Goal: Task Accomplishment & Management: Use online tool/utility

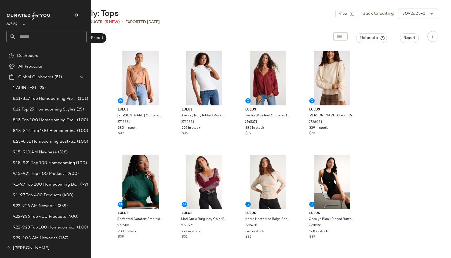
click at [27, 37] on input "text" at bounding box center [51, 36] width 71 height 11
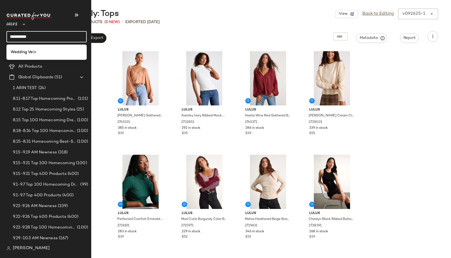
type input "**********"
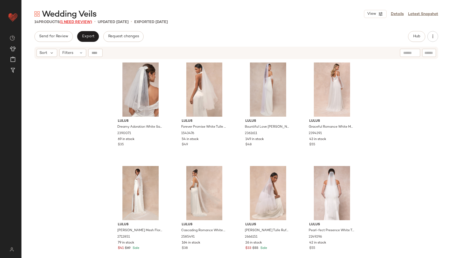
click at [86, 23] on span "(1 Need Review)" at bounding box center [76, 22] width 32 height 4
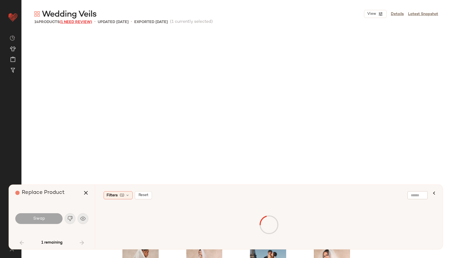
scroll to position [189, 0]
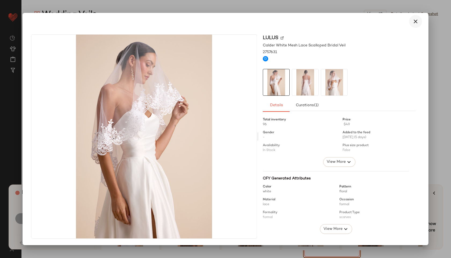
click at [415, 21] on icon "button" at bounding box center [415, 21] width 6 height 6
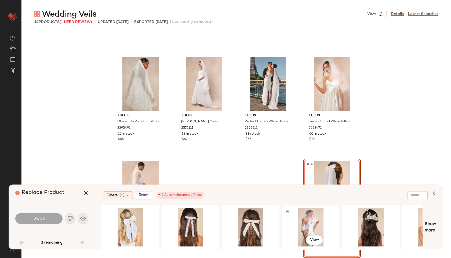
click at [307, 222] on div "#1 View" at bounding box center [311, 228] width 54 height 38
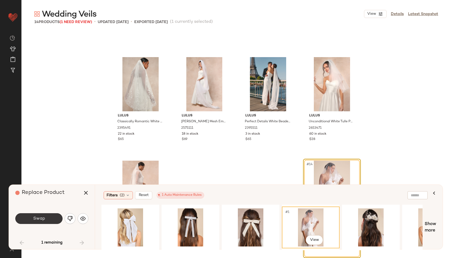
click at [61, 217] on button "Swap" at bounding box center [38, 218] width 47 height 11
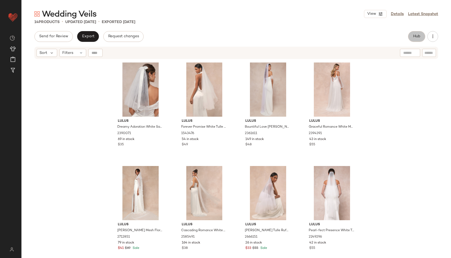
click at [419, 31] on button "Hub" at bounding box center [416, 36] width 17 height 11
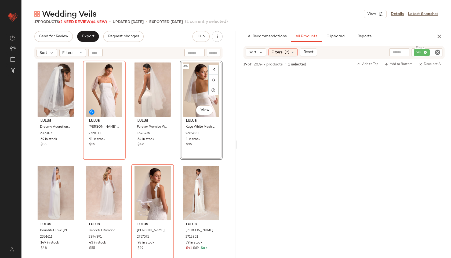
scroll to position [206, 0]
click at [189, 83] on div "#4 View" at bounding box center [201, 90] width 39 height 54
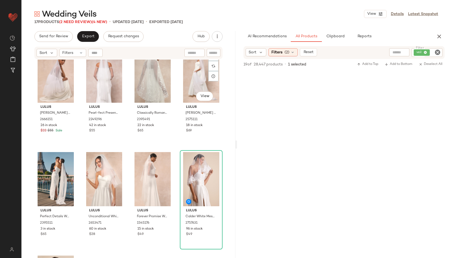
scroll to position [231, 0]
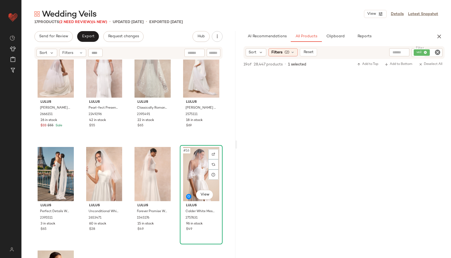
click at [189, 170] on div "#16 View" at bounding box center [201, 174] width 39 height 54
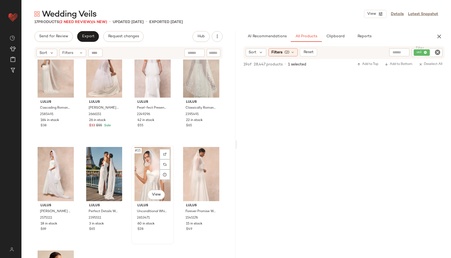
click at [149, 179] on div "#15 View" at bounding box center [152, 174] width 39 height 54
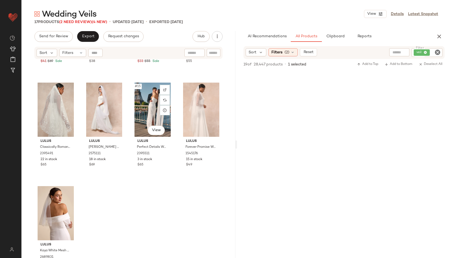
scroll to position [307, 0]
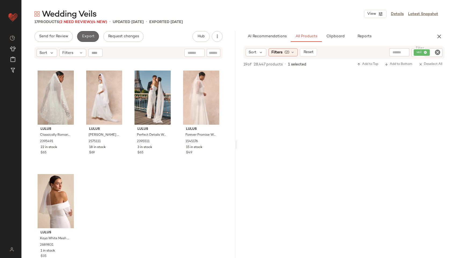
click at [88, 36] on span "Export" at bounding box center [88, 36] width 13 height 4
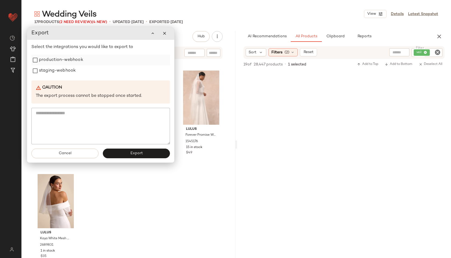
click at [70, 60] on label "production-webhook" at bounding box center [61, 60] width 44 height 11
click at [68, 69] on label "staging-webhook" at bounding box center [57, 71] width 37 height 11
click at [123, 152] on button "Export" at bounding box center [136, 154] width 67 height 10
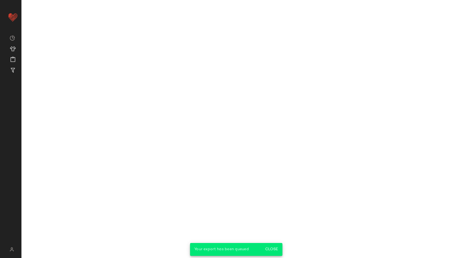
scroll to position [310, 0]
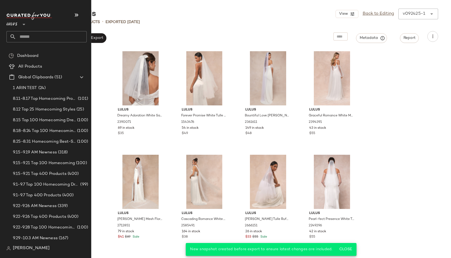
click at [24, 38] on input "text" at bounding box center [51, 36] width 71 height 11
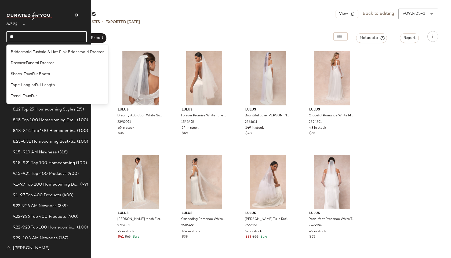
type input "**"
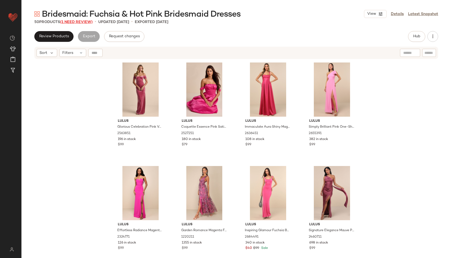
click at [81, 23] on span "(1 Need Review)" at bounding box center [76, 22] width 32 height 4
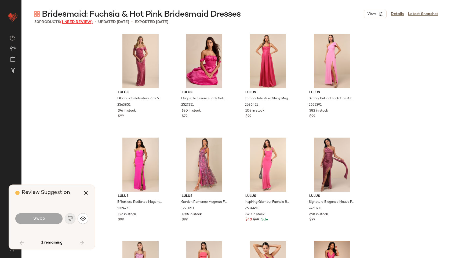
scroll to position [1037, 0]
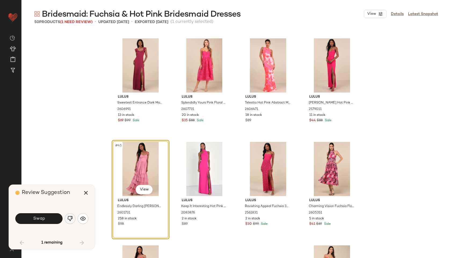
click at [70, 219] on img "button" at bounding box center [69, 218] width 5 height 5
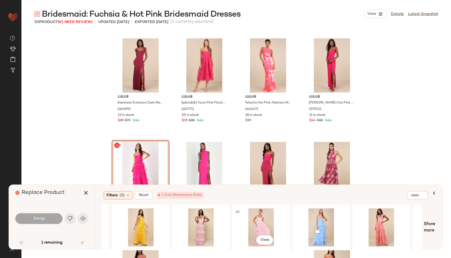
scroll to position [0, 278]
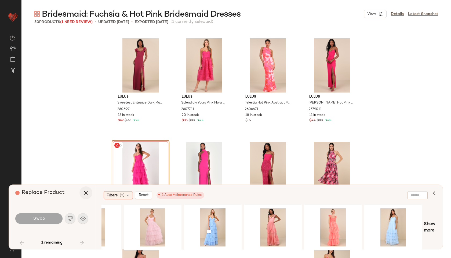
click at [85, 192] on icon "button" at bounding box center [86, 193] width 6 height 6
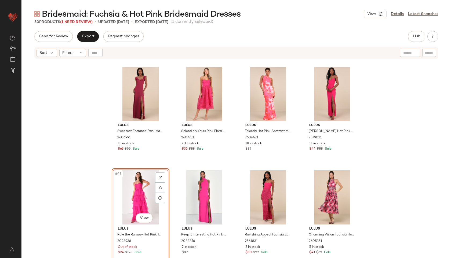
click at [132, 197] on div "#45 View" at bounding box center [141, 198] width 54 height 54
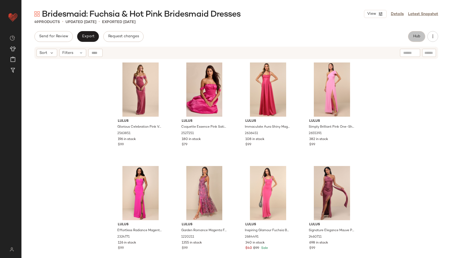
click at [417, 38] on span "Hub" at bounding box center [417, 36] width 8 height 4
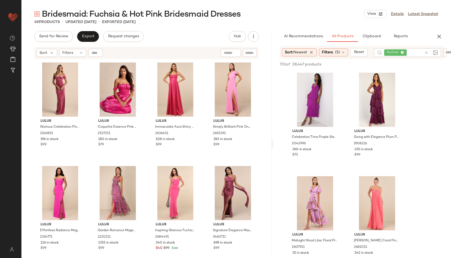
drag, startPoint x: 236, startPoint y: 144, endPoint x: 274, endPoint y: 136, distance: 38.0
click at [274, 136] on div "Bridesmaid: Fuchsia & Hot Pink Bridesmaid Dresses View Details Latest Snapshot …" at bounding box center [236, 134] width 430 height 250
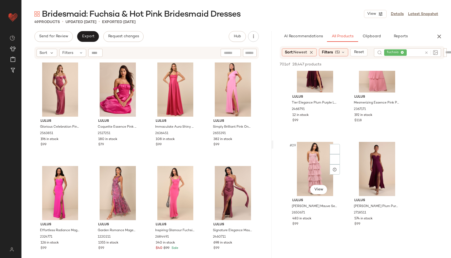
scroll to position [1387, 0]
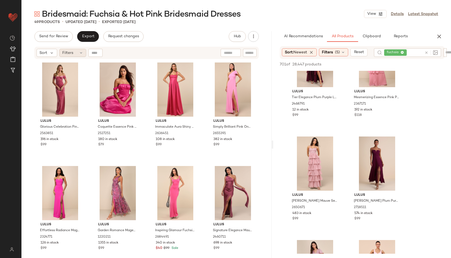
click at [78, 55] on div "Filters" at bounding box center [72, 53] width 27 height 8
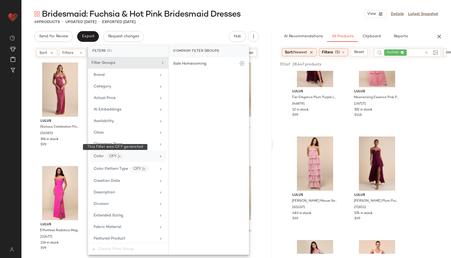
scroll to position [330, 0]
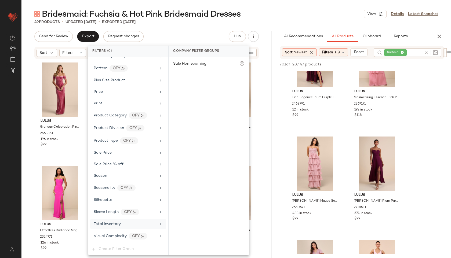
click at [122, 222] on div "Total Inventory" at bounding box center [125, 225] width 63 height 6
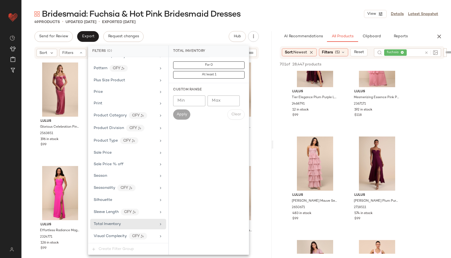
click at [220, 101] on input "Max" at bounding box center [224, 101] width 32 height 11
type input "**"
click at [184, 115] on span "Apply" at bounding box center [181, 115] width 11 height 4
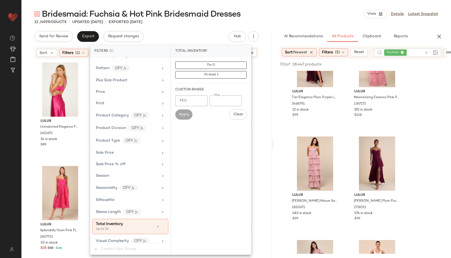
click at [277, 19] on div "Bridesmaid: Fuchsia & Hot Pink Bridesmaid Dresses View Details Latest Snapshot" at bounding box center [236, 14] width 430 height 11
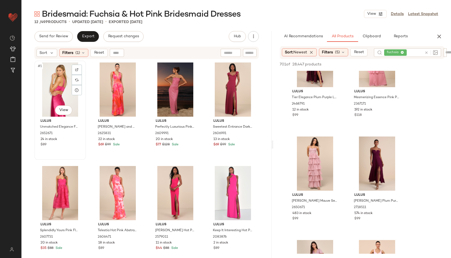
click at [56, 79] on div "#1 View" at bounding box center [60, 90] width 48 height 54
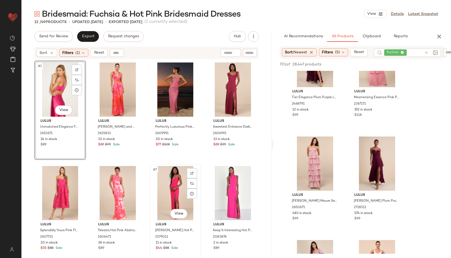
scroll to position [96, 0]
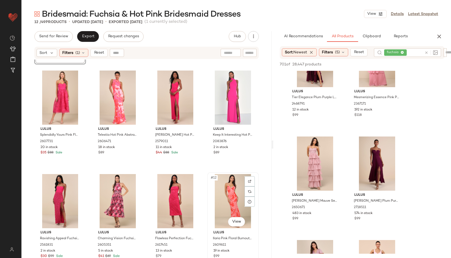
click at [223, 182] on div "#12 View" at bounding box center [233, 201] width 48 height 54
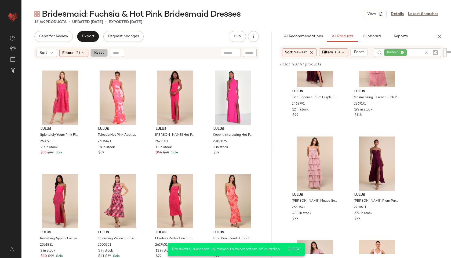
click at [99, 55] on span "Reset" at bounding box center [99, 53] width 10 height 4
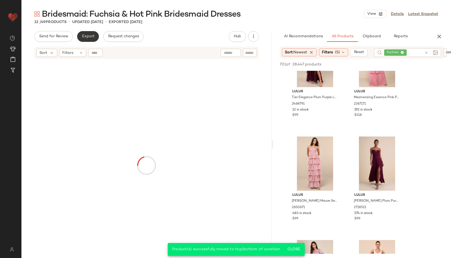
click at [93, 41] on button "Export" at bounding box center [88, 36] width 22 height 11
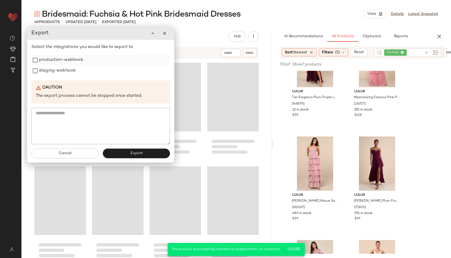
scroll to position [1136, 0]
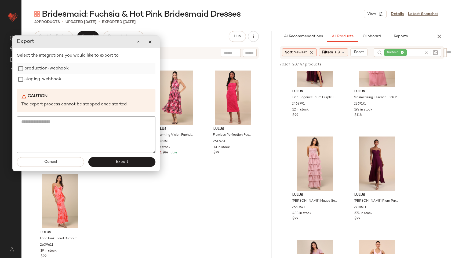
click at [61, 64] on label "production-webhook" at bounding box center [46, 68] width 44 height 11
click at [55, 80] on label "staging-webhook" at bounding box center [42, 79] width 37 height 11
click at [122, 164] on span "Export" at bounding box center [121, 162] width 13 height 4
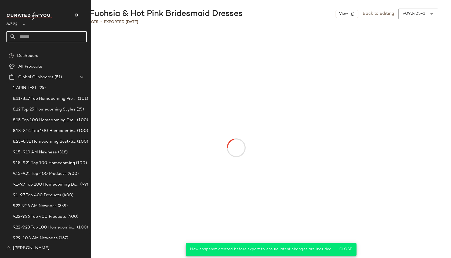
click at [31, 38] on input "text" at bounding box center [51, 36] width 71 height 11
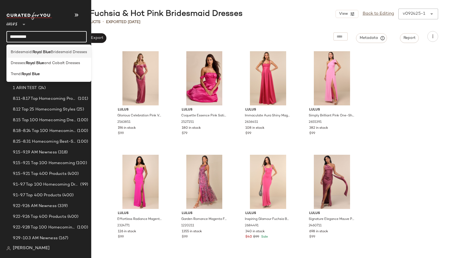
type input "**********"
click at [28, 51] on span "Bridesmaid:" at bounding box center [22, 52] width 22 height 6
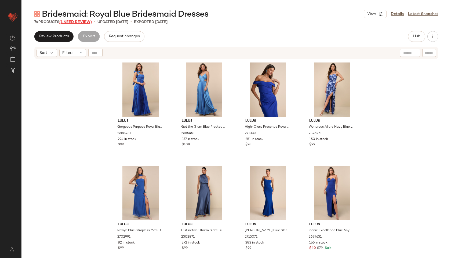
click at [81, 22] on span "(1 Need Review)" at bounding box center [75, 22] width 32 height 4
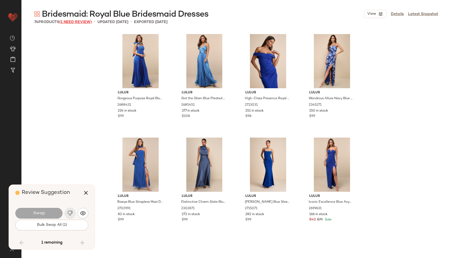
scroll to position [1743, 0]
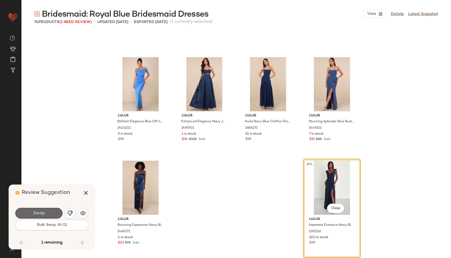
click at [49, 212] on button "Swap" at bounding box center [38, 213] width 47 height 11
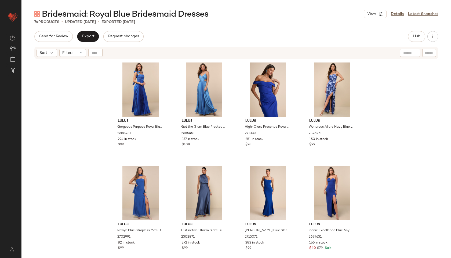
click at [406, 39] on div "Send for Review Export Request changes Hub Send for Review External Review Inte…" at bounding box center [236, 36] width 404 height 11
click at [415, 38] on span "Hub" at bounding box center [417, 36] width 8 height 4
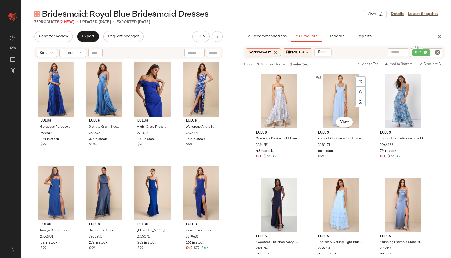
scroll to position [2203, 0]
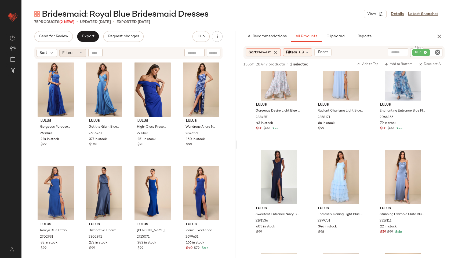
click at [78, 56] on div "Filters" at bounding box center [72, 53] width 27 height 8
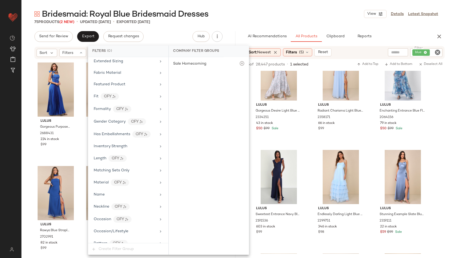
scroll to position [330, 0]
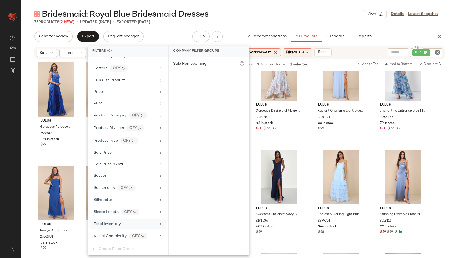
click at [113, 224] on span "Total Inventory" at bounding box center [107, 224] width 27 height 4
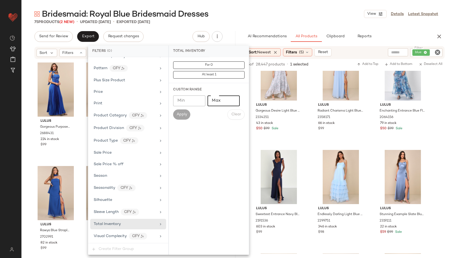
click at [223, 99] on input "Max" at bounding box center [224, 101] width 32 height 11
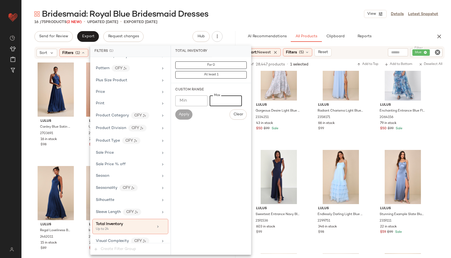
type input "**"
click at [246, 19] on div "16 / 75 Products (2 New) • updated [DATE] • Exported [DATE]" at bounding box center [236, 21] width 430 height 5
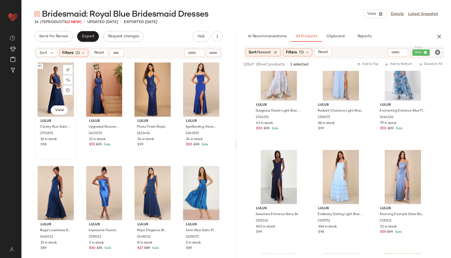
click at [51, 79] on div "#1 View" at bounding box center [55, 90] width 39 height 54
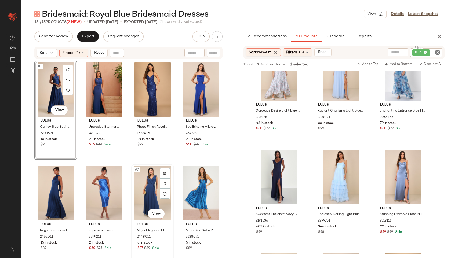
scroll to position [204, 0]
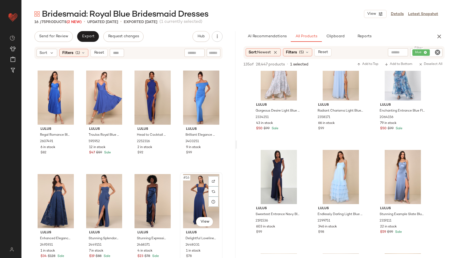
click at [193, 192] on div "#16 View" at bounding box center [201, 201] width 39 height 54
click at [99, 52] on span "Reset" at bounding box center [99, 53] width 10 height 4
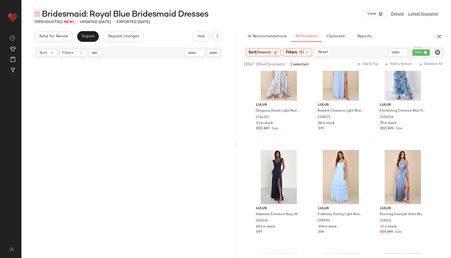
scroll to position [1758, 0]
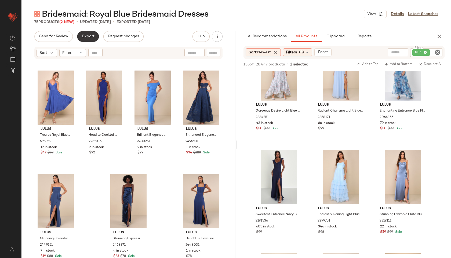
click at [91, 36] on span "Export" at bounding box center [88, 36] width 13 height 4
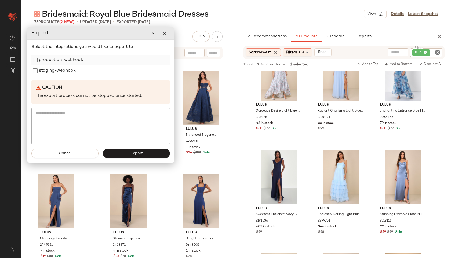
click at [77, 60] on label "production-webhook" at bounding box center [61, 60] width 44 height 11
click at [71, 69] on label "staging-webhook" at bounding box center [57, 71] width 37 height 11
click at [142, 154] on span "Export" at bounding box center [136, 153] width 13 height 4
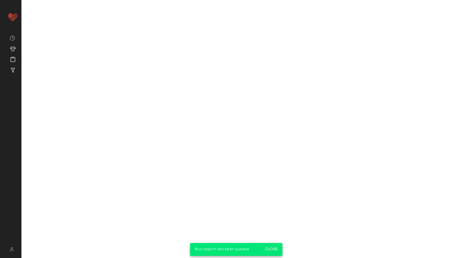
scroll to position [3240, 0]
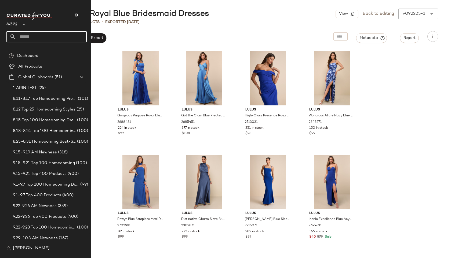
click at [26, 35] on input "text" at bounding box center [51, 36] width 71 height 11
type input "*"
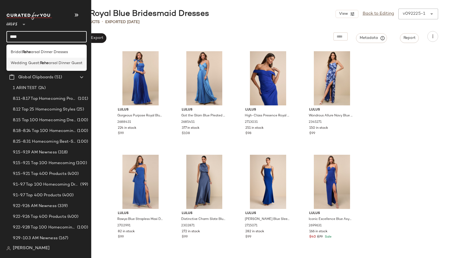
type input "****"
click at [34, 60] on div "Wedding Guest: [PERSON_NAME] Dinner Guest" at bounding box center [46, 63] width 80 height 11
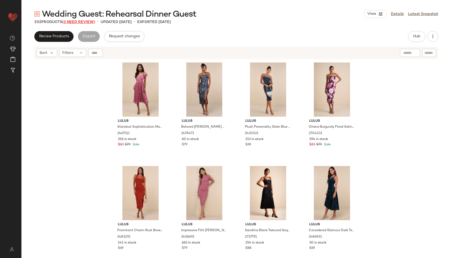
click at [90, 21] on span "(3 Need Review)" at bounding box center [78, 22] width 33 height 4
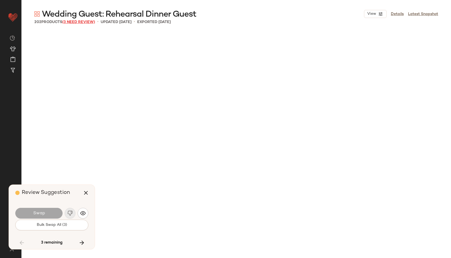
scroll to position [3213, 0]
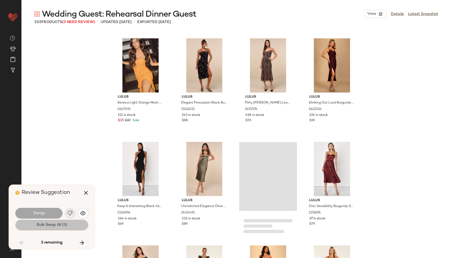
click at [64, 223] on span "Bulk Swap All (3)" at bounding box center [52, 225] width 31 height 4
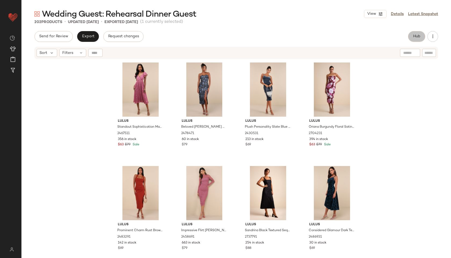
click at [415, 39] on button "Hub" at bounding box center [416, 36] width 17 height 11
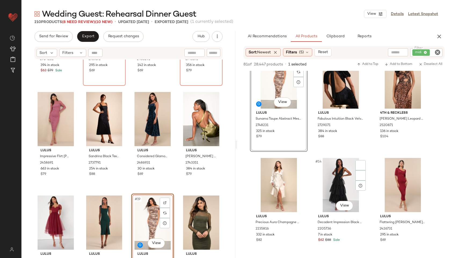
scroll to position [353, 0]
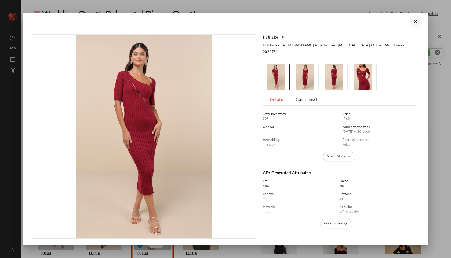
click at [415, 23] on icon "button" at bounding box center [415, 21] width 6 height 6
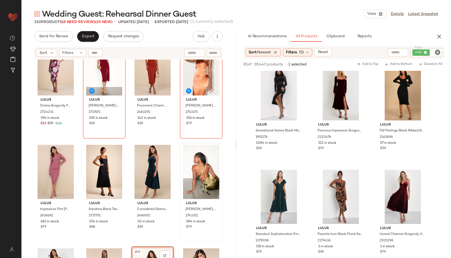
scroll to position [0, 0]
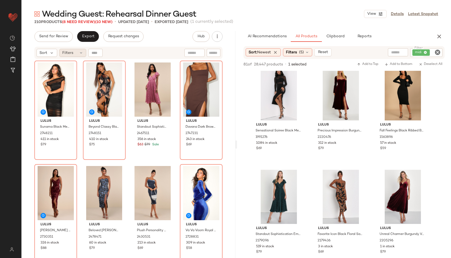
click at [76, 55] on div "Filters" at bounding box center [72, 53] width 27 height 8
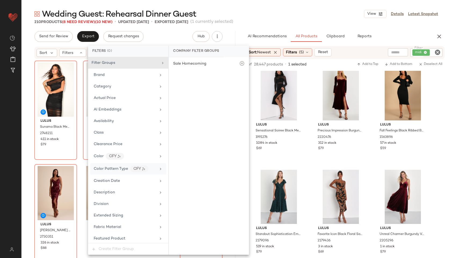
scroll to position [330, 0]
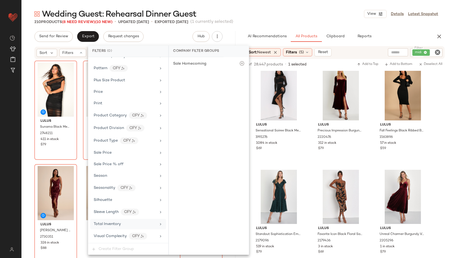
click at [114, 229] on div "Total Inventory" at bounding box center [128, 224] width 76 height 10
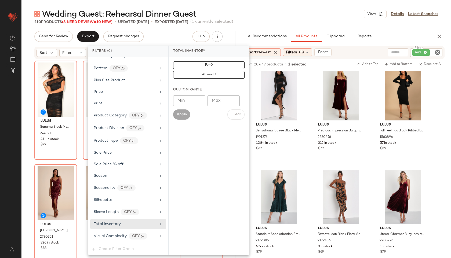
click at [222, 101] on input "Max" at bounding box center [224, 101] width 32 height 11
type input "**"
click at [183, 114] on span "Apply" at bounding box center [181, 115] width 11 height 4
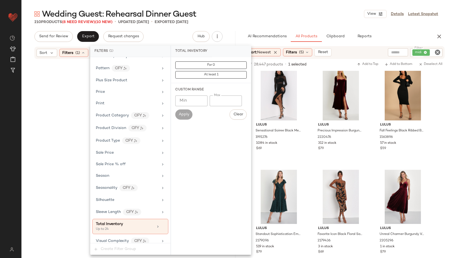
click at [254, 12] on div "Wedding Guest: Rehearsal Dinner Guest View Details Latest Snapshot" at bounding box center [236, 14] width 430 height 11
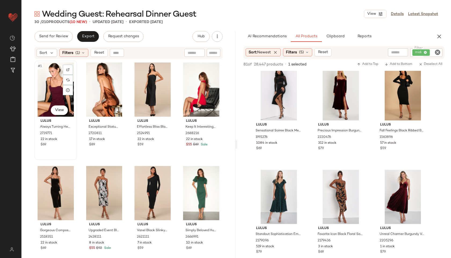
click at [49, 80] on div "#1 View" at bounding box center [55, 90] width 39 height 54
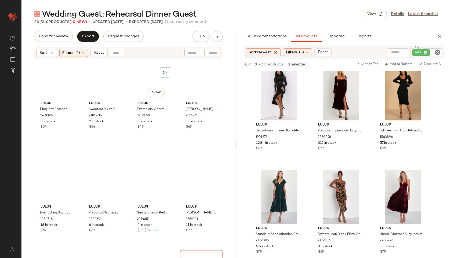
scroll to position [618, 0]
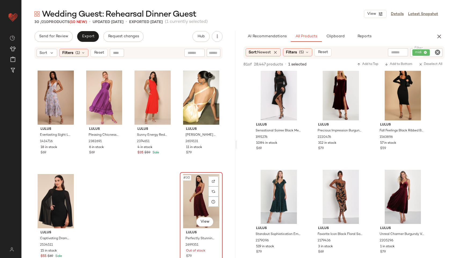
click at [193, 204] on div "#30 View" at bounding box center [201, 201] width 39 height 54
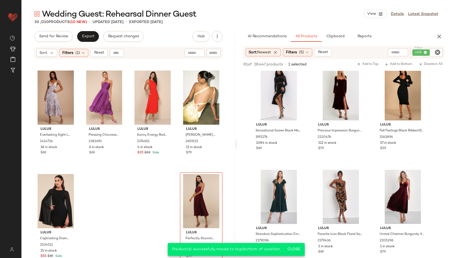
click at [135, 189] on div "Lulus Eloquent Essence Burgundy Burnout Velvet Floral Midi Dress 1969396 8 in s…" at bounding box center [128, 166] width 214 height 212
click at [189, 195] on div "#30 View" at bounding box center [201, 201] width 39 height 54
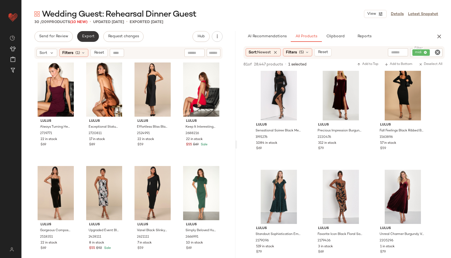
click at [91, 35] on span "Export" at bounding box center [88, 36] width 13 height 4
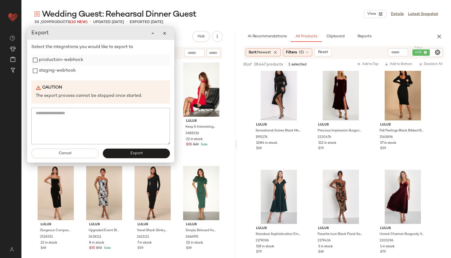
click at [64, 63] on label "production-webhook" at bounding box center [61, 60] width 44 height 11
click at [61, 70] on label "staging-webhook" at bounding box center [57, 71] width 37 height 11
click at [126, 155] on button "Export" at bounding box center [136, 154] width 67 height 10
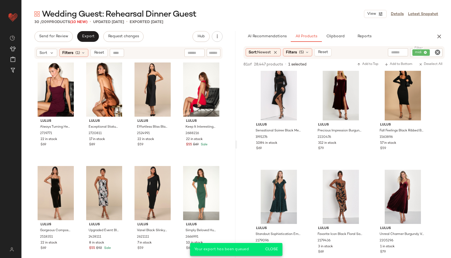
scroll to position [732, 0]
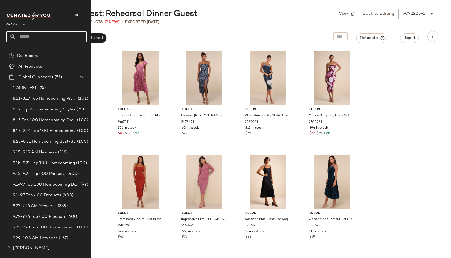
click at [28, 38] on input "text" at bounding box center [51, 36] width 71 height 11
click at [26, 38] on input "text" at bounding box center [51, 36] width 71 height 11
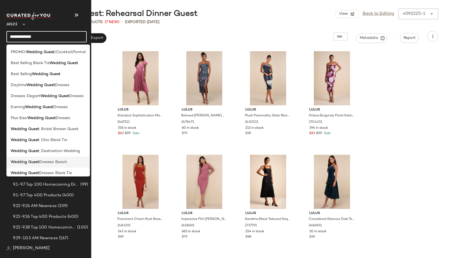
type input "**********"
click at [40, 161] on span "Dresses: Beach" at bounding box center [53, 163] width 28 height 6
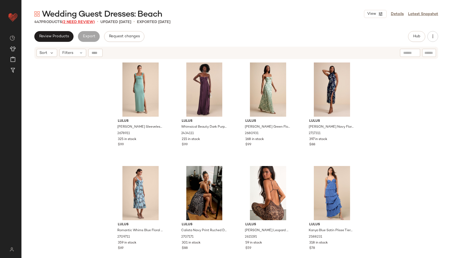
click at [90, 21] on span "(2 Need Review)" at bounding box center [78, 22] width 33 height 4
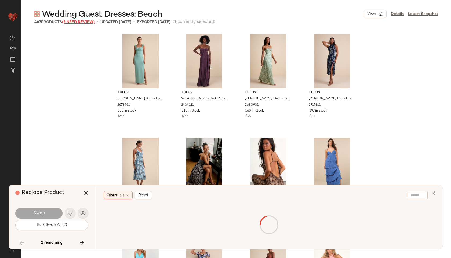
scroll to position [9537, 0]
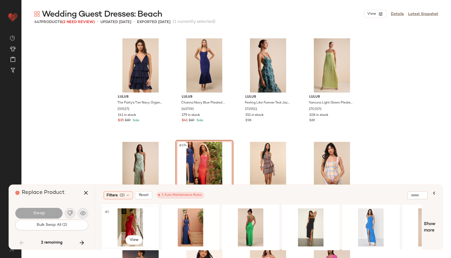
click at [131, 220] on div "#1 View" at bounding box center [130, 228] width 54 height 38
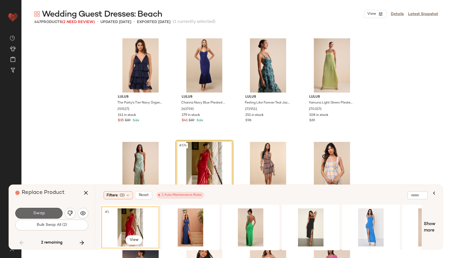
click at [49, 212] on button "Swap" at bounding box center [38, 213] width 47 height 11
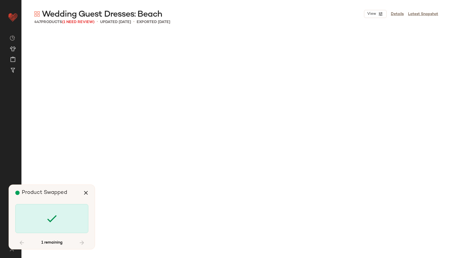
scroll to position [9951, 0]
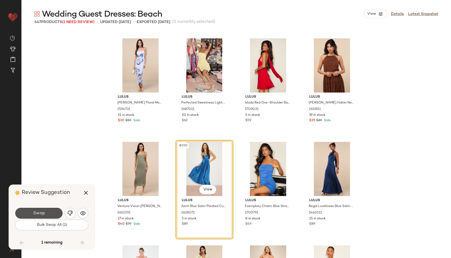
click at [49, 212] on button "Swap" at bounding box center [38, 213] width 47 height 11
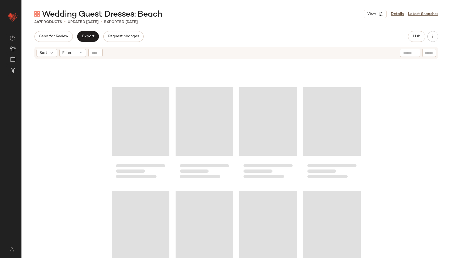
scroll to position [7587, 0]
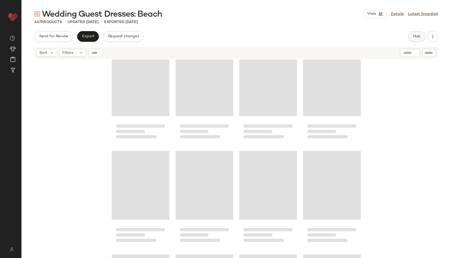
click at [417, 37] on span "Hub" at bounding box center [417, 36] width 8 height 4
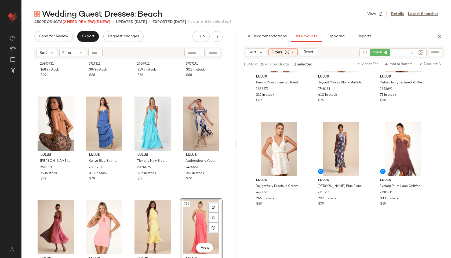
scroll to position [473, 0]
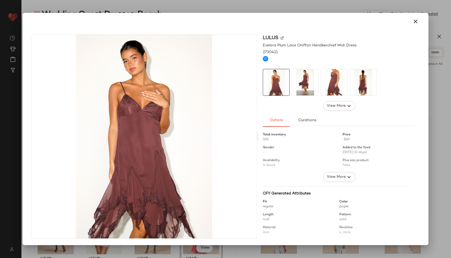
click at [302, 75] on img at bounding box center [305, 82] width 26 height 26
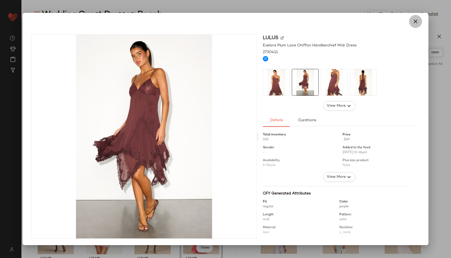
click at [415, 24] on icon "button" at bounding box center [415, 21] width 6 height 6
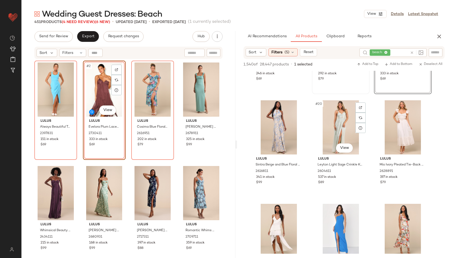
scroll to position [622, 0]
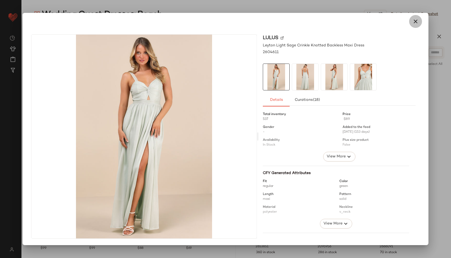
click at [415, 21] on icon "button" at bounding box center [415, 21] width 6 height 6
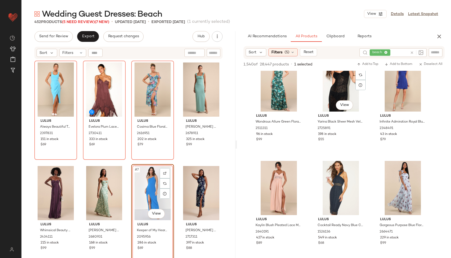
scroll to position [1156, 0]
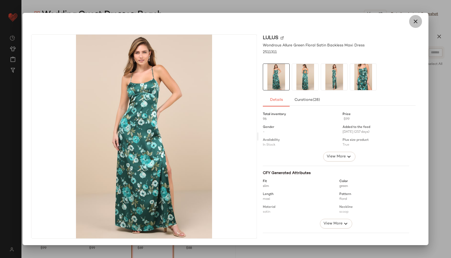
click at [417, 26] on button "button" at bounding box center [415, 21] width 13 height 13
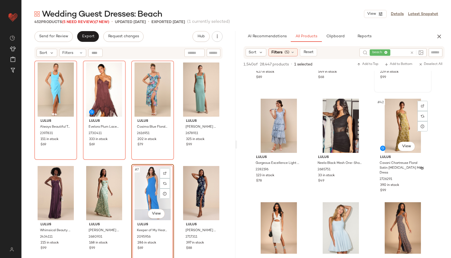
scroll to position [1322, 0]
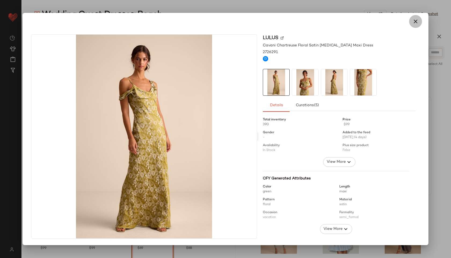
click at [418, 19] on icon "button" at bounding box center [415, 21] width 6 height 6
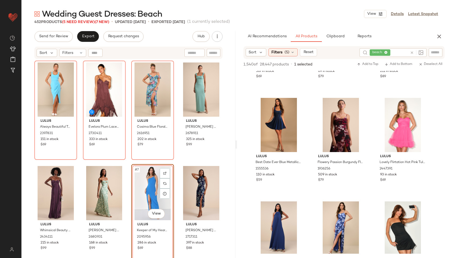
scroll to position [1841, 0]
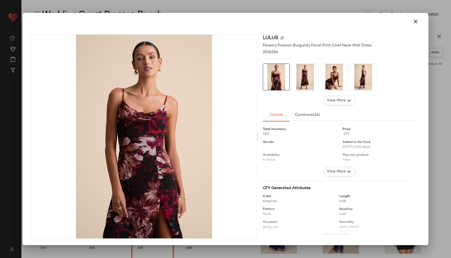
click at [305, 76] on img at bounding box center [305, 77] width 26 height 26
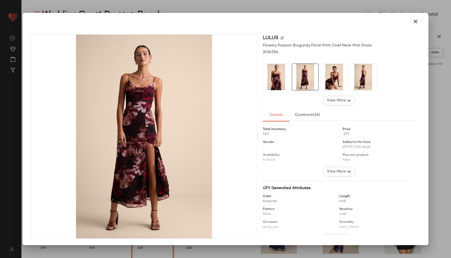
click at [334, 79] on img at bounding box center [334, 77] width 26 height 26
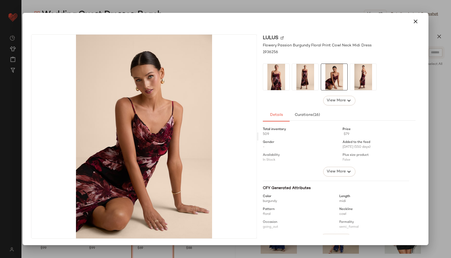
click at [358, 82] on img at bounding box center [363, 77] width 26 height 26
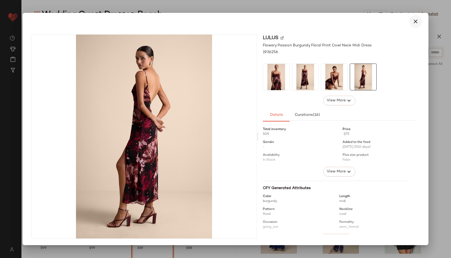
click at [415, 21] on icon "button" at bounding box center [415, 21] width 6 height 6
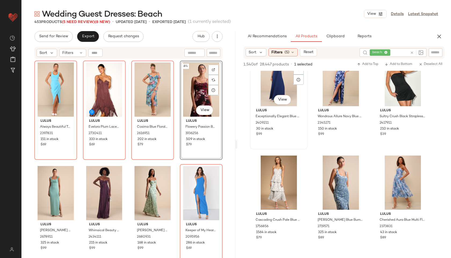
scroll to position [1992, 0]
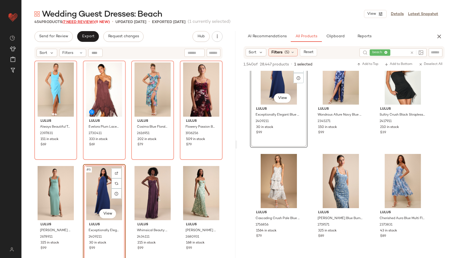
click at [78, 23] on span "(7 Need Review)" at bounding box center [78, 22] width 32 height 4
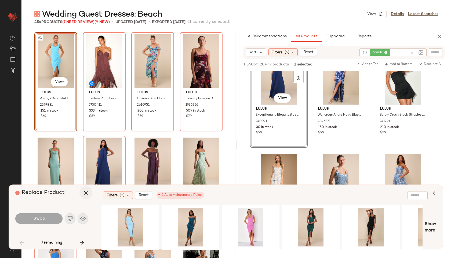
click at [87, 195] on icon "button" at bounding box center [86, 193] width 6 height 6
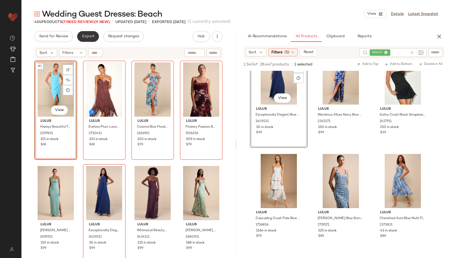
click at [84, 37] on span "Export" at bounding box center [88, 36] width 13 height 4
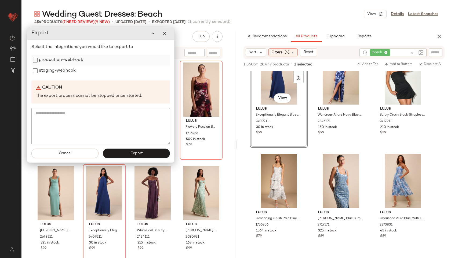
click at [74, 57] on label "production-webhook" at bounding box center [61, 60] width 44 height 11
click at [68, 69] on label "staging-webhook" at bounding box center [57, 71] width 37 height 11
click at [130, 151] on button "Export" at bounding box center [136, 154] width 67 height 10
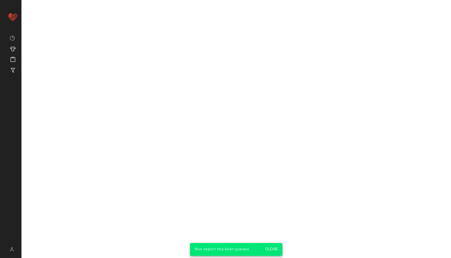
scroll to position [2925, 0]
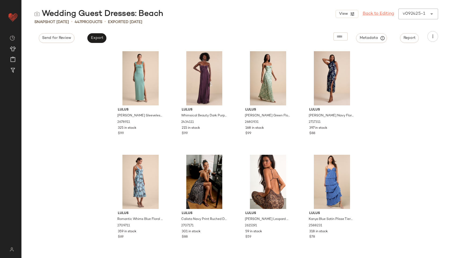
click at [388, 17] on link "Back to Editing" at bounding box center [378, 14] width 31 height 6
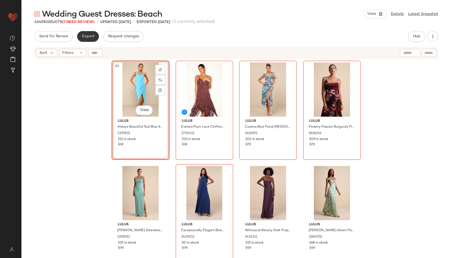
click at [83, 35] on span "Export" at bounding box center [88, 36] width 13 height 4
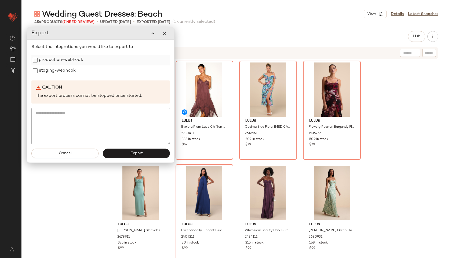
click at [69, 59] on label "production-webhook" at bounding box center [61, 60] width 44 height 11
click at [64, 70] on label "staging-webhook" at bounding box center [57, 71] width 37 height 11
click at [143, 152] on button "Export" at bounding box center [136, 154] width 67 height 10
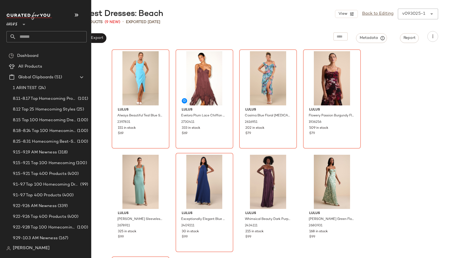
click at [24, 37] on input "text" at bounding box center [51, 36] width 71 height 11
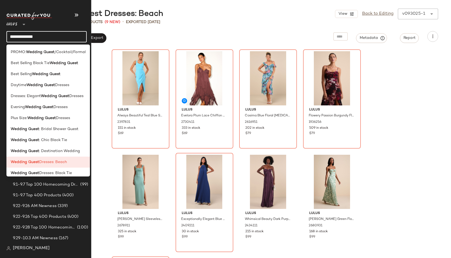
type input "**********"
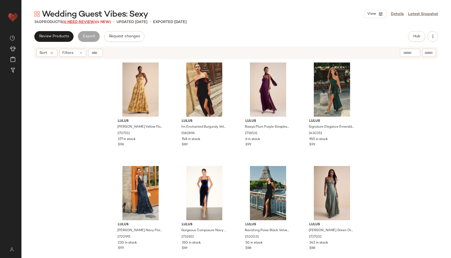
click at [83, 21] on span "(6 Need Review)" at bounding box center [79, 22] width 33 height 4
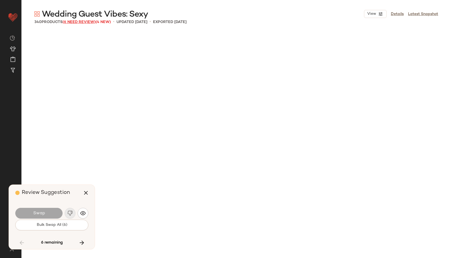
scroll to position [2384, 0]
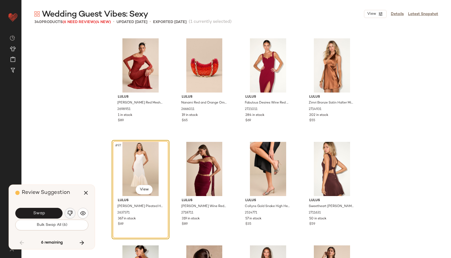
click at [67, 212] on img "button" at bounding box center [69, 213] width 5 height 5
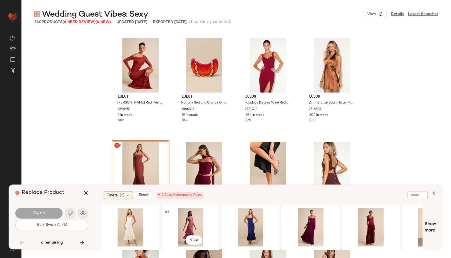
click at [188, 220] on div "#1 View" at bounding box center [191, 228] width 54 height 38
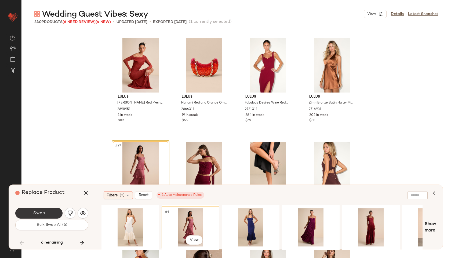
click at [51, 214] on button "Swap" at bounding box center [38, 213] width 47 height 11
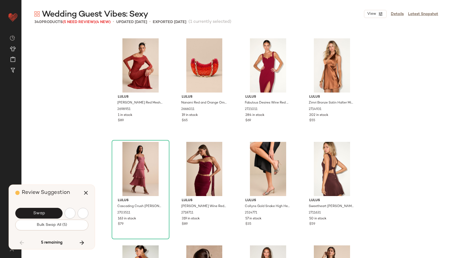
scroll to position [2591, 0]
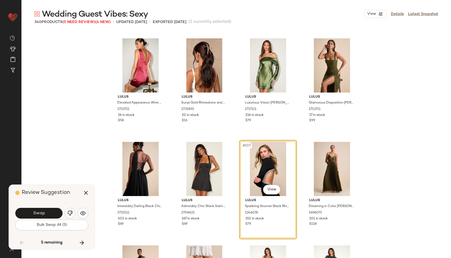
click at [51, 214] on button "Swap" at bounding box center [38, 213] width 47 height 11
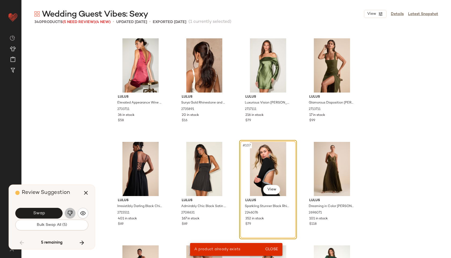
click at [66, 214] on button "button" at bounding box center [70, 213] width 11 height 11
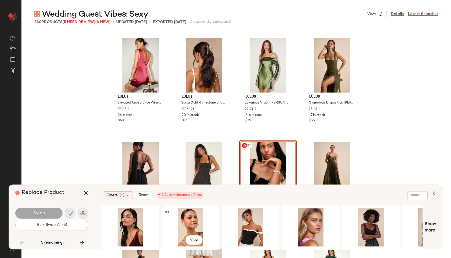
click at [185, 211] on div "#1 View" at bounding box center [191, 228] width 54 height 38
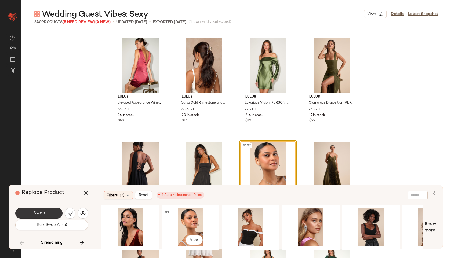
click at [54, 213] on button "Swap" at bounding box center [38, 213] width 47 height 11
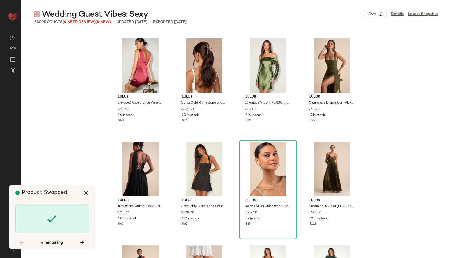
scroll to position [3317, 0]
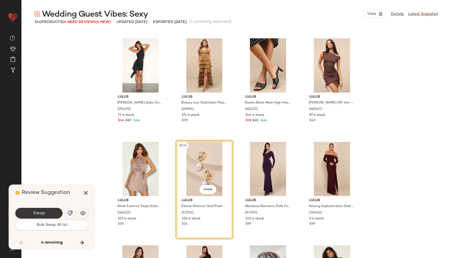
click at [51, 213] on button "Swap" at bounding box center [38, 213] width 47 height 11
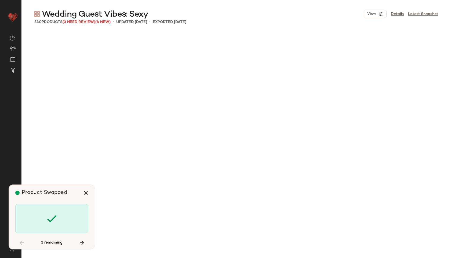
scroll to position [4768, 0]
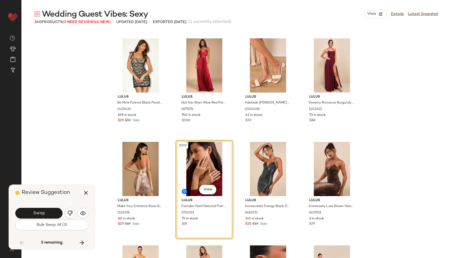
click at [51, 213] on button "Swap" at bounding box center [38, 213] width 47 height 11
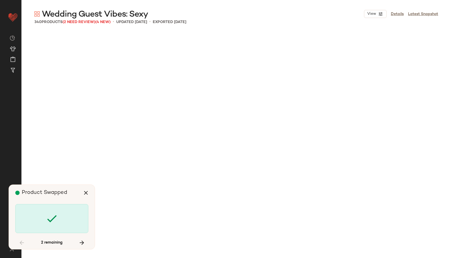
scroll to position [7774, 0]
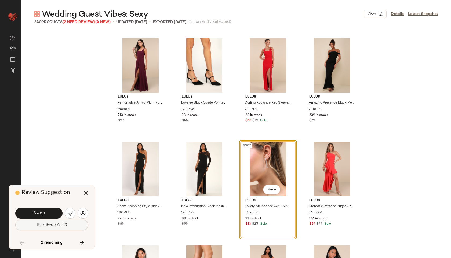
click at [45, 222] on button "Bulk Swap All (2)" at bounding box center [51, 225] width 73 height 11
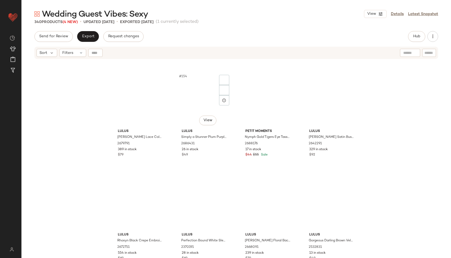
scroll to position [3672, 0]
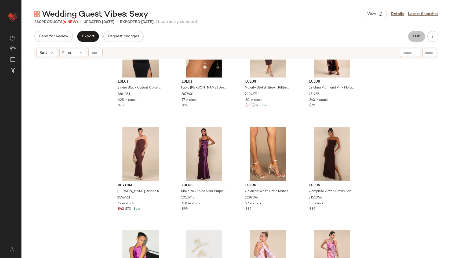
click at [417, 38] on span "Hub" at bounding box center [417, 36] width 8 height 4
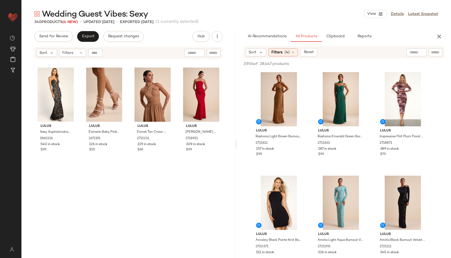
scroll to position [0, 0]
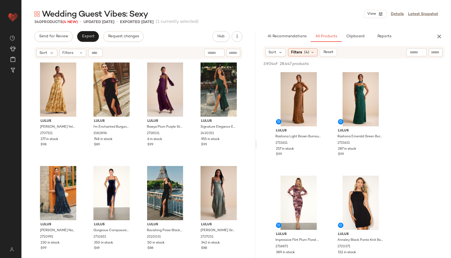
drag, startPoint x: 236, startPoint y: 144, endPoint x: 258, endPoint y: 142, distance: 22.4
click at [258, 142] on div "Wedding Guest Vibes: Sexy View Details Latest Snapshot 340 Products (4 New) • u…" at bounding box center [236, 134] width 430 height 250
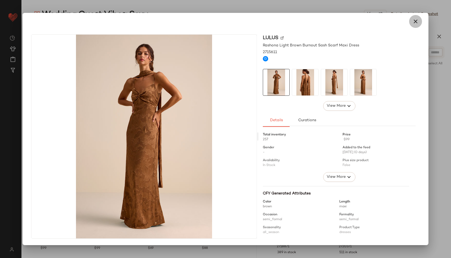
click at [418, 21] on icon "button" at bounding box center [415, 21] width 6 height 6
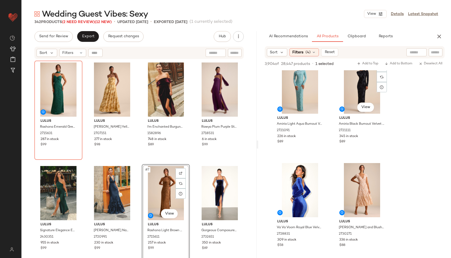
scroll to position [222, 0]
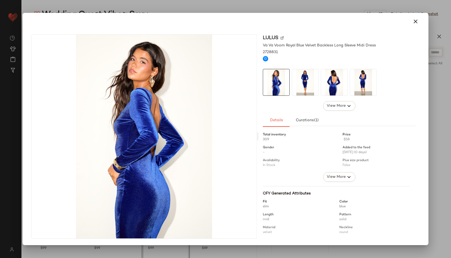
click at [304, 86] on img at bounding box center [305, 82] width 26 height 26
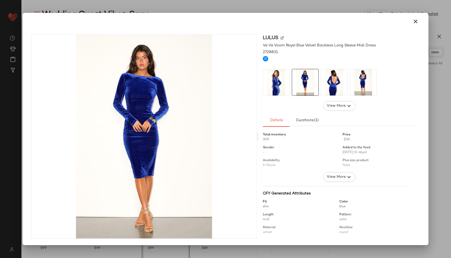
click at [333, 89] on img at bounding box center [334, 82] width 26 height 26
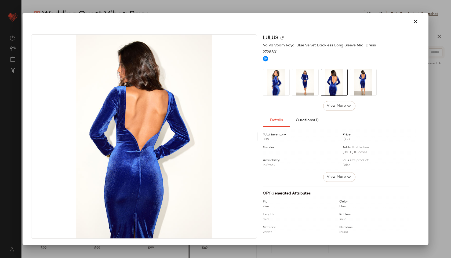
click at [361, 91] on img at bounding box center [363, 82] width 26 height 26
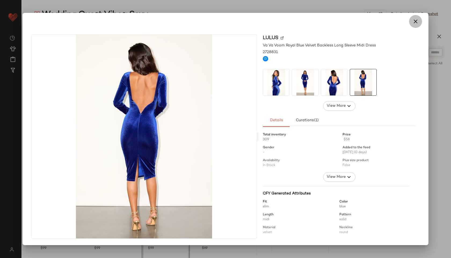
click at [418, 20] on icon "button" at bounding box center [415, 21] width 6 height 6
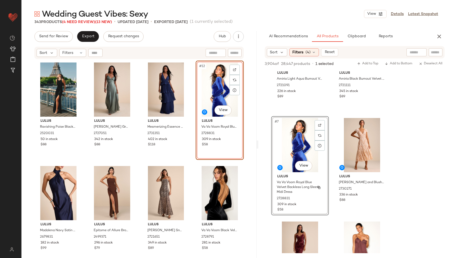
scroll to position [325, 0]
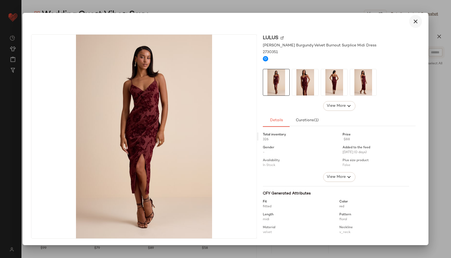
click at [417, 23] on icon "button" at bounding box center [415, 21] width 6 height 6
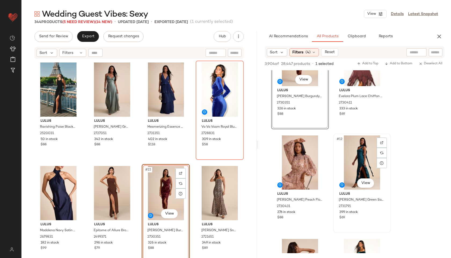
scroll to position [466, 0]
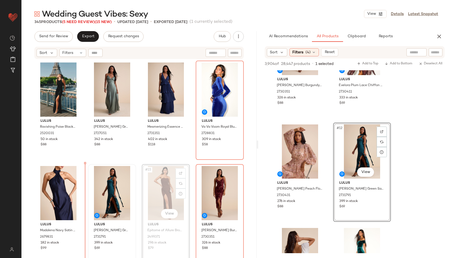
drag, startPoint x: 169, startPoint y: 185, endPoint x: 91, endPoint y: 186, distance: 78.2
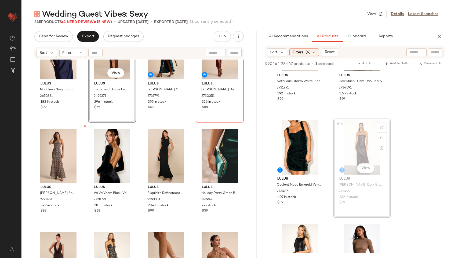
scroll to position [353, 0]
drag, startPoint x: 363, startPoint y: 141, endPoint x: 116, endPoint y: 168, distance: 248.8
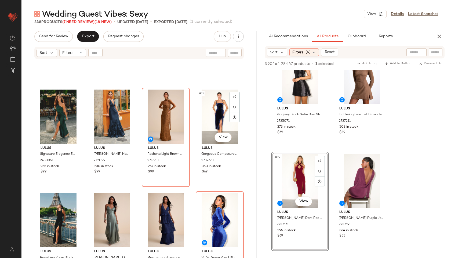
scroll to position [0, 0]
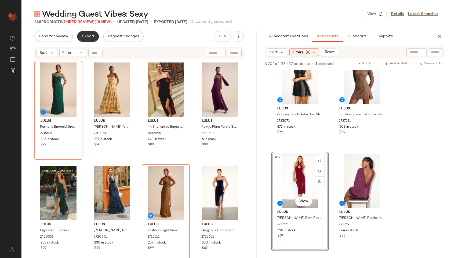
click at [87, 38] on span "Export" at bounding box center [88, 36] width 13 height 4
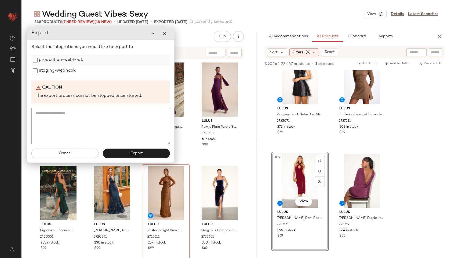
click at [54, 61] on label "production-webhook" at bounding box center [61, 60] width 44 height 11
click at [55, 69] on label "staging-webhook" at bounding box center [57, 71] width 37 height 11
click at [127, 151] on button "Export" at bounding box center [136, 154] width 67 height 10
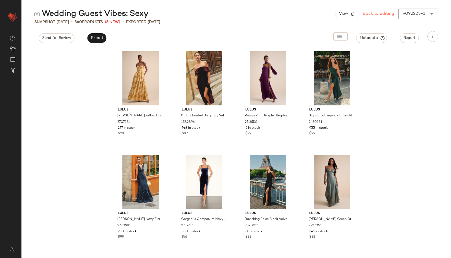
click at [376, 16] on link "Back to Editing" at bounding box center [378, 14] width 31 height 6
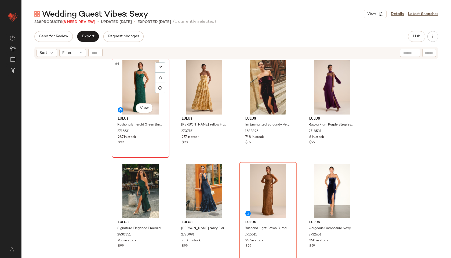
scroll to position [2, 0]
click at [89, 36] on span "Export" at bounding box center [88, 36] width 13 height 4
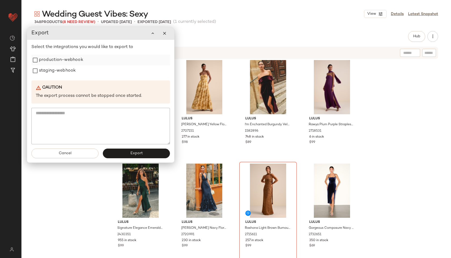
click at [65, 63] on label "production-webhook" at bounding box center [61, 60] width 44 height 11
click at [64, 72] on label "staging-webhook" at bounding box center [57, 71] width 37 height 11
click at [132, 151] on button "Export" at bounding box center [136, 154] width 67 height 10
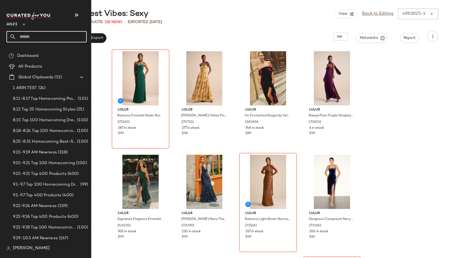
click at [27, 36] on input "text" at bounding box center [51, 36] width 71 height 11
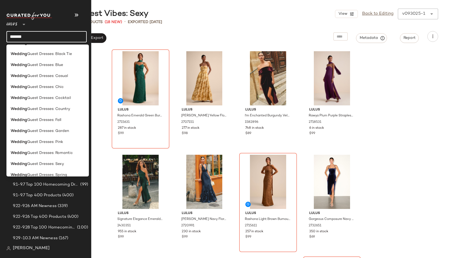
scroll to position [164, 0]
type input "*******"
click at [37, 163] on span "Guest Dresses: Sexy" at bounding box center [45, 164] width 37 height 6
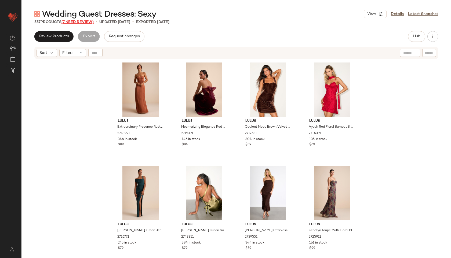
click at [79, 23] on span "(7 Need Review)" at bounding box center [77, 22] width 32 height 4
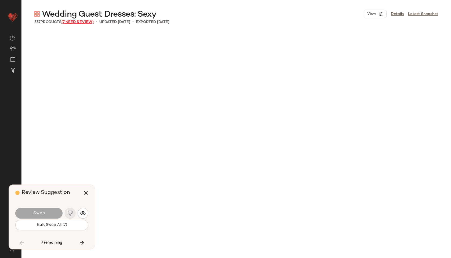
scroll to position [12335, 0]
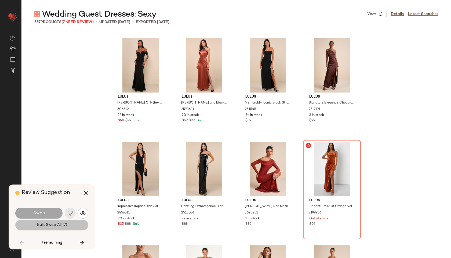
click at [59, 224] on span "Bulk Swap All (7)" at bounding box center [52, 225] width 30 height 4
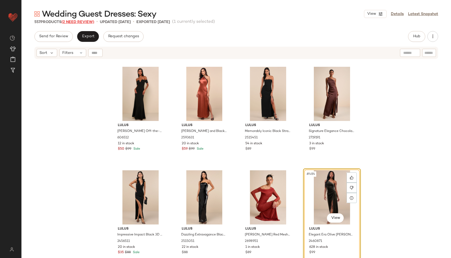
click at [86, 23] on span "(2 Need Review)" at bounding box center [77, 22] width 33 height 4
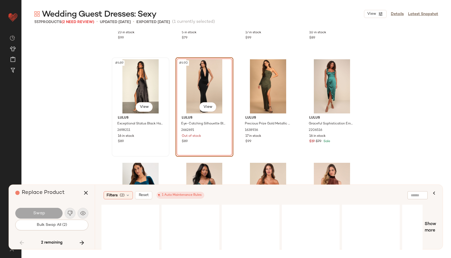
scroll to position [12626, 0]
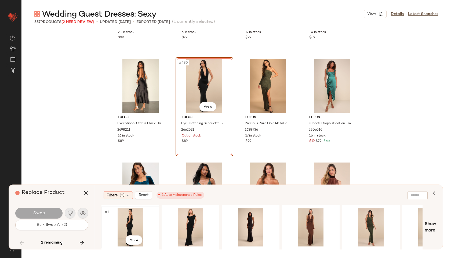
click at [132, 222] on div "#1 View" at bounding box center [130, 228] width 54 height 38
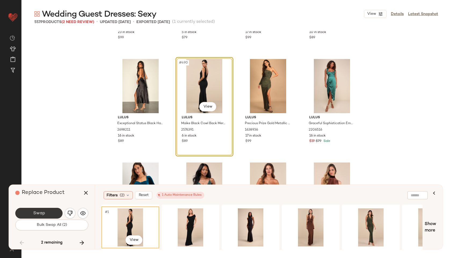
click at [53, 213] on button "Swap" at bounding box center [38, 213] width 47 height 11
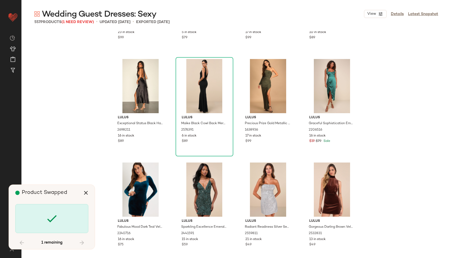
scroll to position [13268, 0]
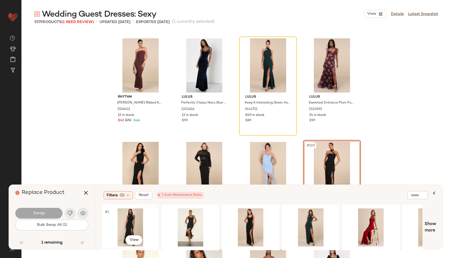
click at [125, 223] on div "#1 View" at bounding box center [130, 228] width 54 height 38
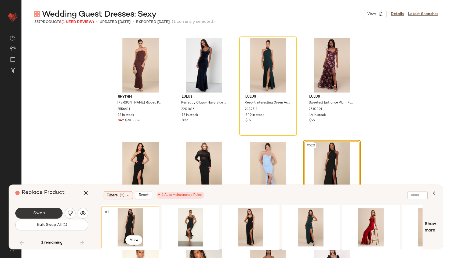
click at [46, 213] on button "Swap" at bounding box center [38, 213] width 47 height 11
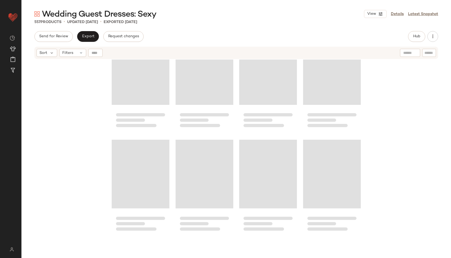
scroll to position [8556, 0]
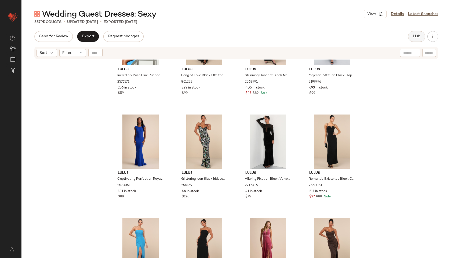
click at [415, 40] on button "Hub" at bounding box center [416, 36] width 17 height 11
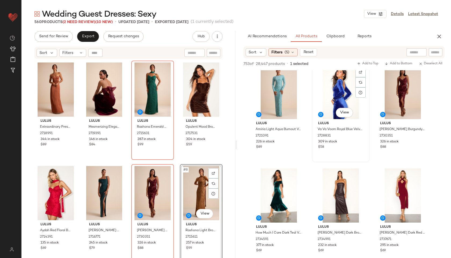
scroll to position [112, 0]
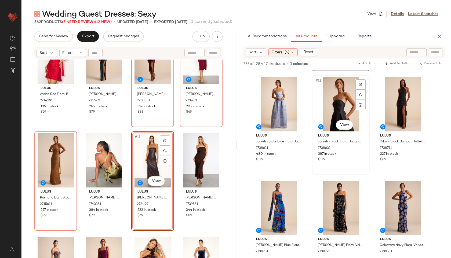
scroll to position [307, 0]
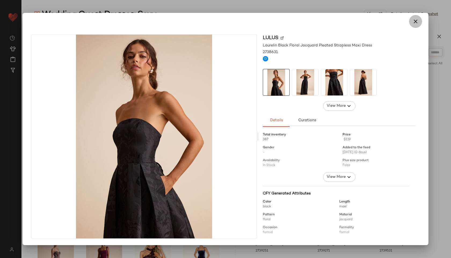
click at [419, 20] on icon "button" at bounding box center [415, 21] width 6 height 6
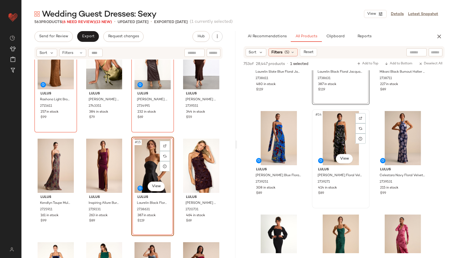
scroll to position [377, 0]
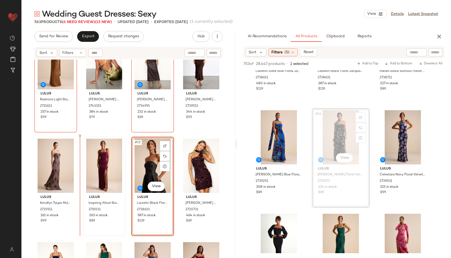
drag, startPoint x: 330, startPoint y: 133, endPoint x: 86, endPoint y: 167, distance: 245.7
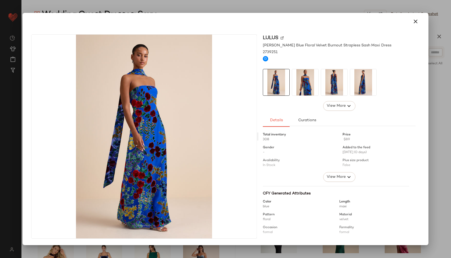
click at [301, 82] on img at bounding box center [305, 82] width 26 height 26
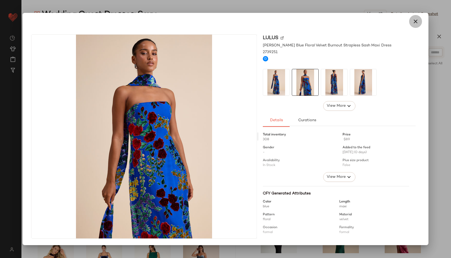
click at [417, 19] on icon "button" at bounding box center [415, 21] width 6 height 6
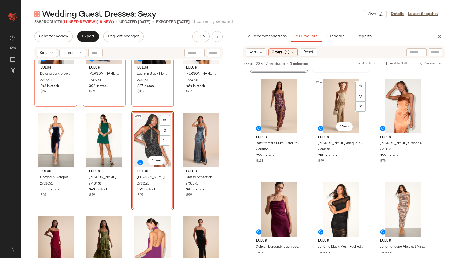
scroll to position [1445, 0]
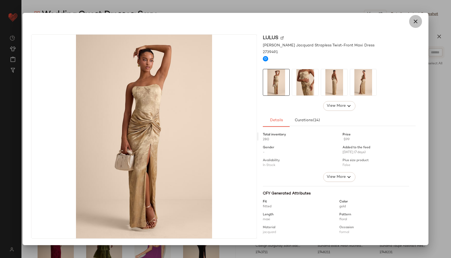
click at [416, 19] on icon "button" at bounding box center [415, 21] width 6 height 6
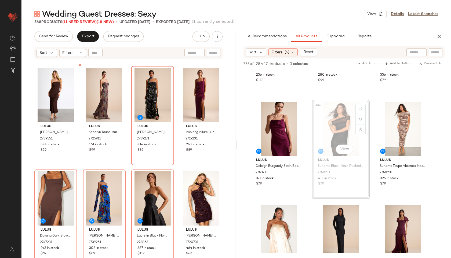
scroll to position [309, 0]
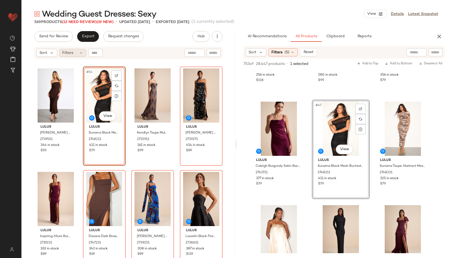
click at [69, 55] on span "Filters" at bounding box center [67, 53] width 11 height 6
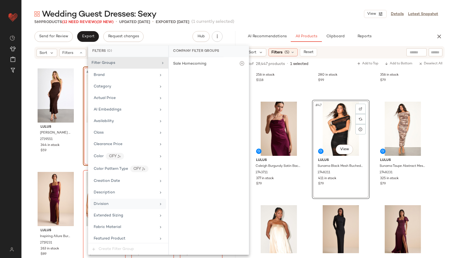
scroll to position [330, 0]
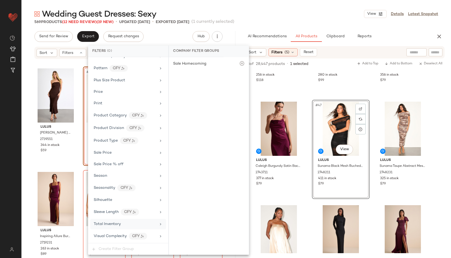
click at [122, 223] on div "Total Inventory" at bounding box center [125, 225] width 63 height 6
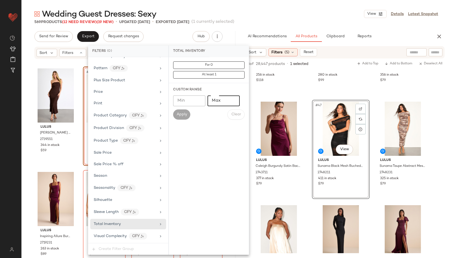
click at [219, 105] on input "Max" at bounding box center [224, 101] width 32 height 11
type input "**"
click at [178, 113] on span "Apply" at bounding box center [181, 115] width 11 height 4
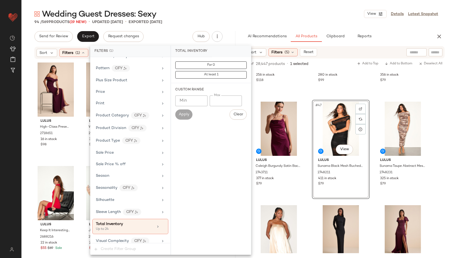
click at [239, 12] on div "Wedding Guest Dresses: Sexy View Details Latest Snapshot" at bounding box center [236, 14] width 430 height 11
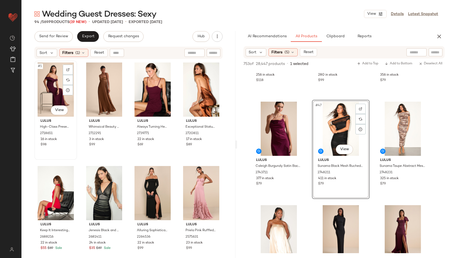
click at [46, 78] on div "#1 View" at bounding box center [55, 90] width 39 height 54
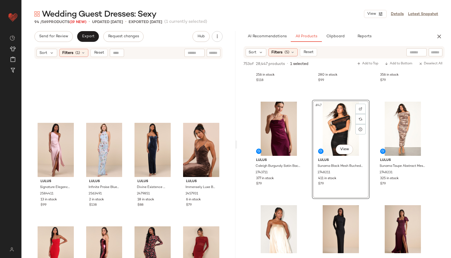
scroll to position [2277, 0]
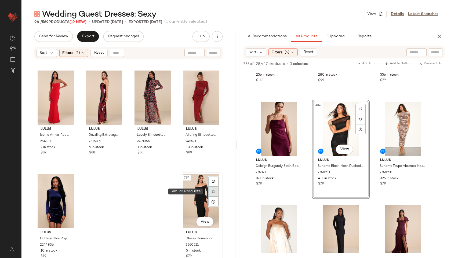
click at [208, 191] on div at bounding box center [213, 192] width 10 height 10
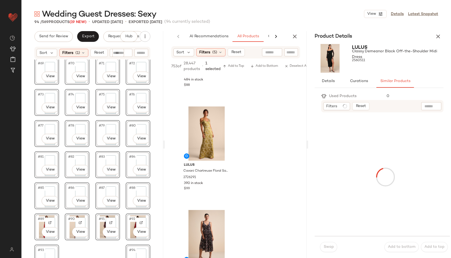
scroll to position [4428, 0]
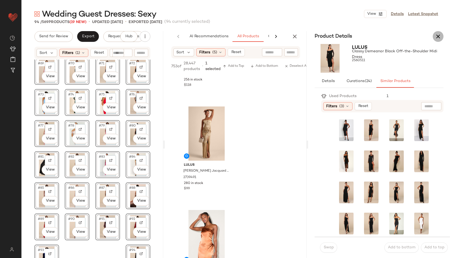
click at [439, 32] on button "button" at bounding box center [438, 36] width 11 height 11
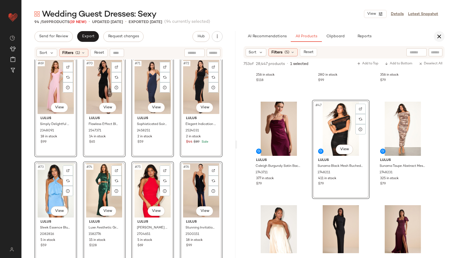
scroll to position [2277, 0]
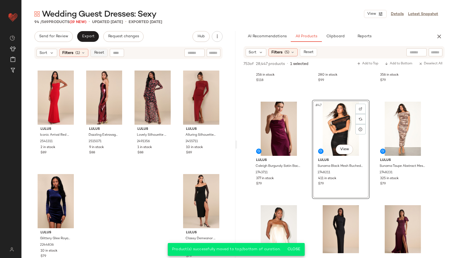
click at [100, 53] on span "Reset" at bounding box center [99, 53] width 10 height 4
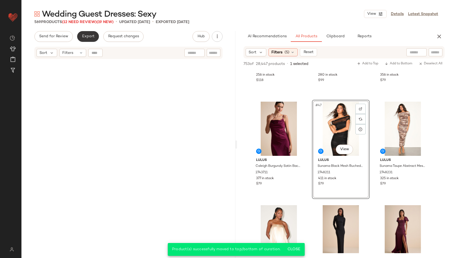
click at [92, 38] on span "Export" at bounding box center [88, 36] width 13 height 4
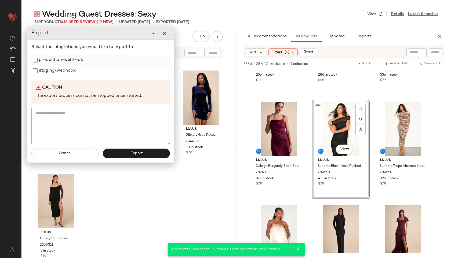
click at [67, 60] on label "production-webhook" at bounding box center [61, 60] width 44 height 11
click at [66, 73] on label "staging-webhook" at bounding box center [57, 71] width 37 height 11
click at [126, 154] on button "Export" at bounding box center [136, 154] width 67 height 10
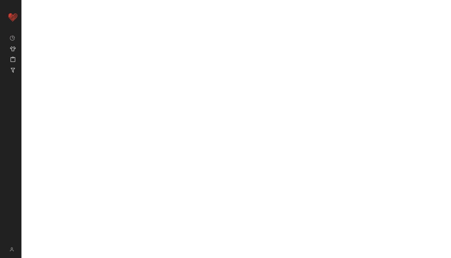
scroll to position [2251, 0]
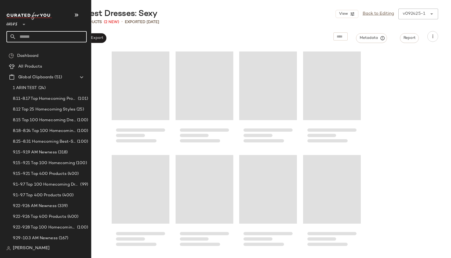
click at [32, 35] on input "text" at bounding box center [51, 36] width 71 height 11
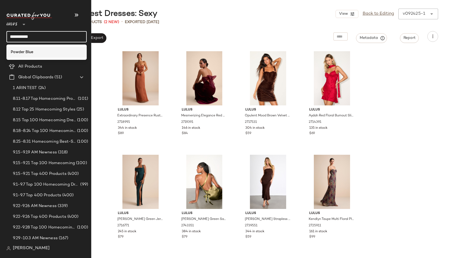
type input "**********"
click at [27, 50] on b "Powder Blue" at bounding box center [22, 52] width 23 height 6
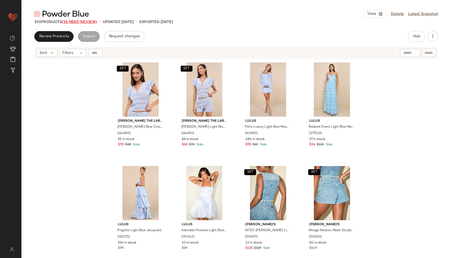
click at [88, 23] on span "(36 Need Review)" at bounding box center [79, 22] width 35 height 4
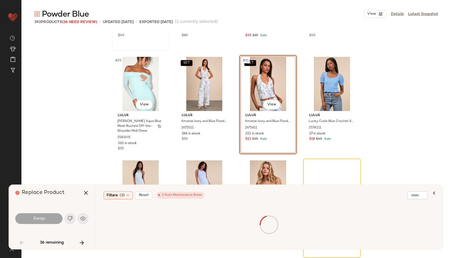
scroll to position [708, 0]
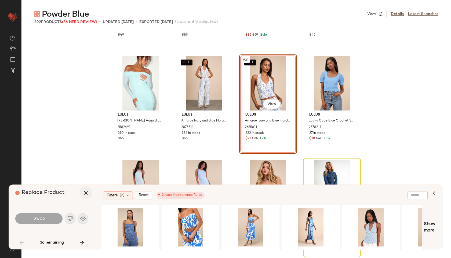
click at [86, 189] on button "button" at bounding box center [85, 193] width 13 height 13
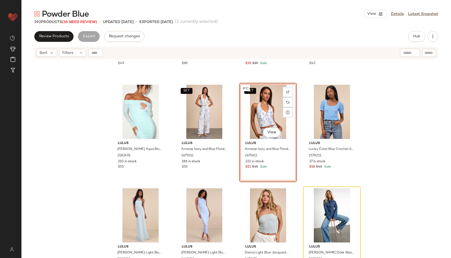
click at [84, 162] on div "Lulus Sensational Instincts Blue Mesh Ruched Bodycon Mini Dress 2466831 21 in s…" at bounding box center [236, 166] width 430 height 212
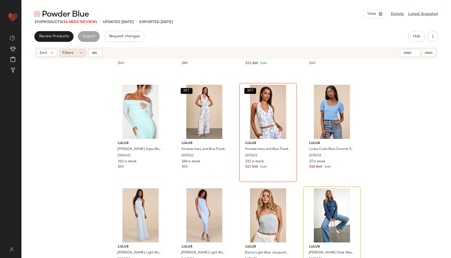
click at [81, 51] on icon at bounding box center [81, 53] width 4 height 4
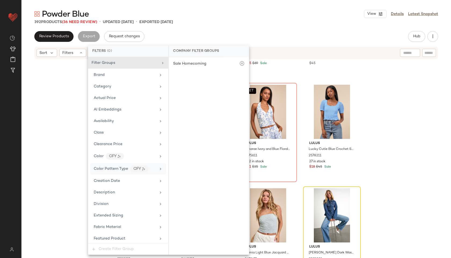
scroll to position [355, 0]
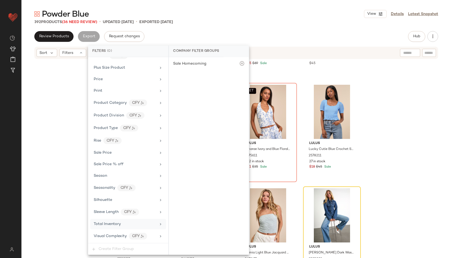
click at [113, 228] on div "Total Inventory" at bounding box center [128, 224] width 76 height 10
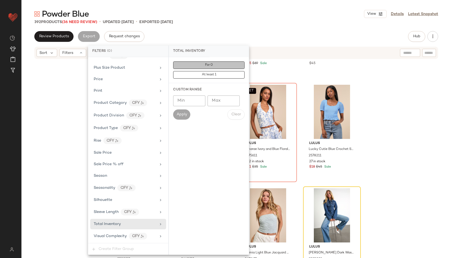
click at [208, 66] on span "For 0" at bounding box center [209, 65] width 8 height 4
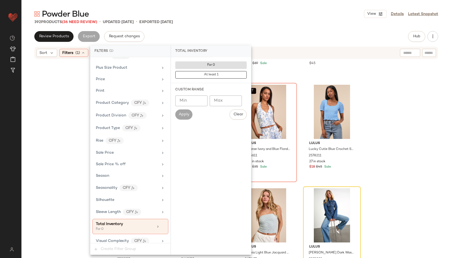
click at [260, 9] on div "Powder Blue View Details Latest Snapshot" at bounding box center [236, 14] width 430 height 11
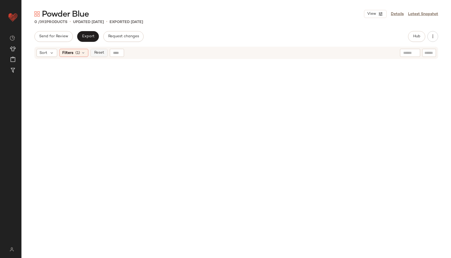
click at [97, 53] on span "Reset" at bounding box center [99, 53] width 10 height 4
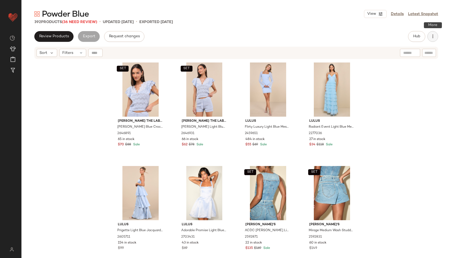
click at [435, 33] on button "button" at bounding box center [433, 36] width 11 height 11
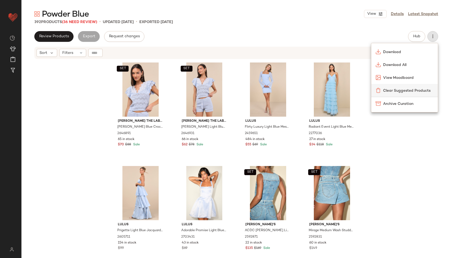
click at [408, 87] on div "Clear Suggested Products" at bounding box center [404, 90] width 67 height 13
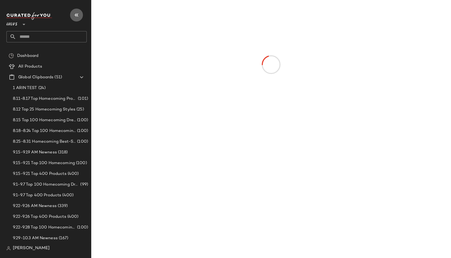
click at [77, 13] on icon "button" at bounding box center [76, 15] width 6 height 6
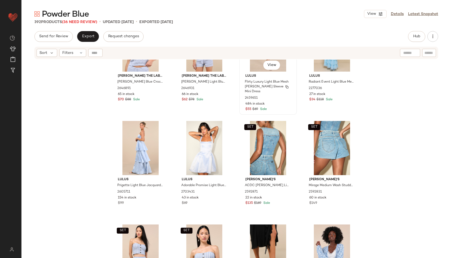
scroll to position [49, 0]
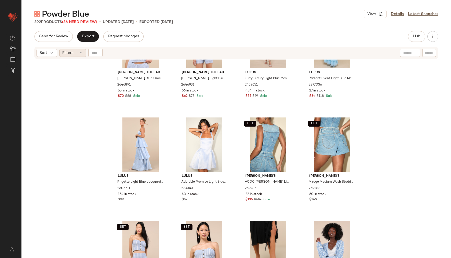
click at [75, 54] on div "Filters" at bounding box center [72, 53] width 27 height 8
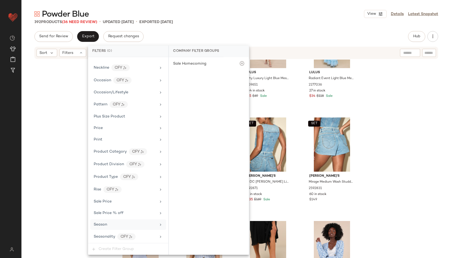
scroll to position [355, 0]
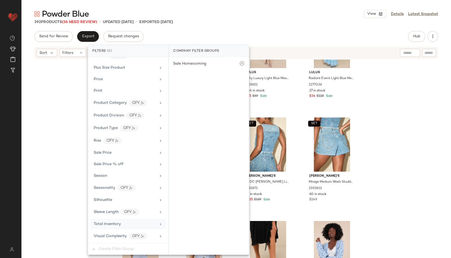
click at [118, 225] on span "Total Inventory" at bounding box center [107, 224] width 27 height 4
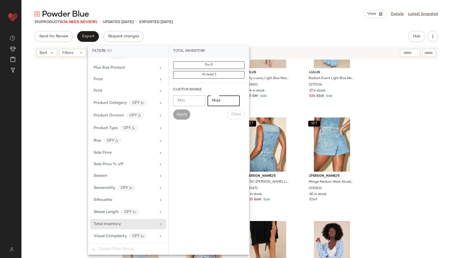
click at [216, 102] on input "Max" at bounding box center [224, 101] width 32 height 11
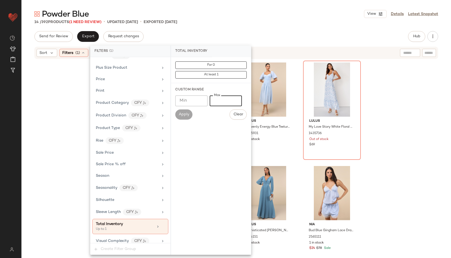
type input "*"
click at [282, 14] on div "Powder Blue View Details Latest Snapshot" at bounding box center [236, 14] width 430 height 11
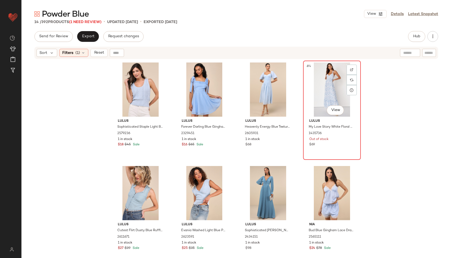
click at [329, 83] on div "#4 View" at bounding box center [332, 90] width 54 height 54
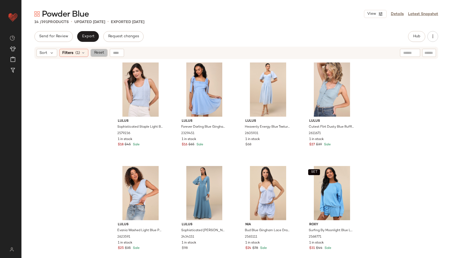
click at [99, 56] on button "Reset" at bounding box center [99, 53] width 17 height 8
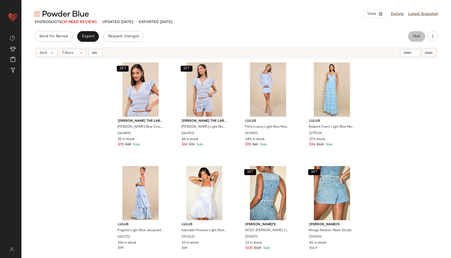
click at [418, 35] on span "Hub" at bounding box center [417, 36] width 8 height 4
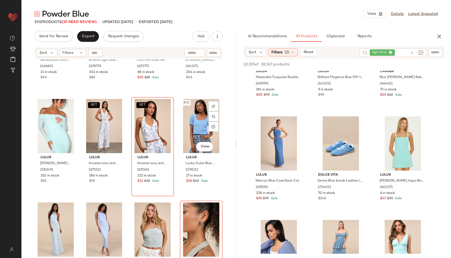
scroll to position [695, 0]
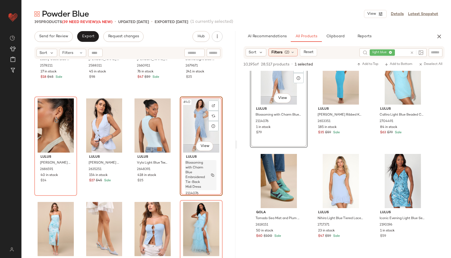
scroll to position [907, 0]
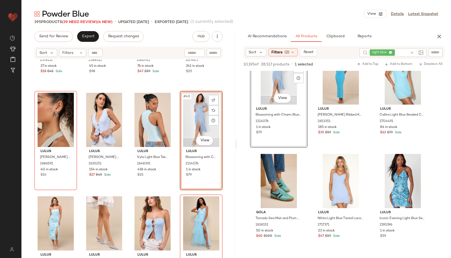
click at [188, 118] on div "#40 View" at bounding box center [201, 120] width 39 height 54
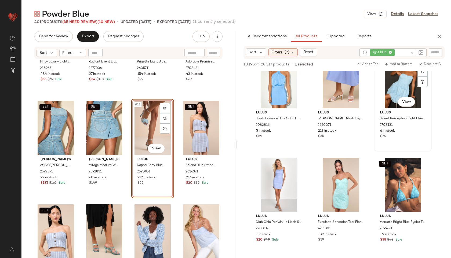
scroll to position [2405, 0]
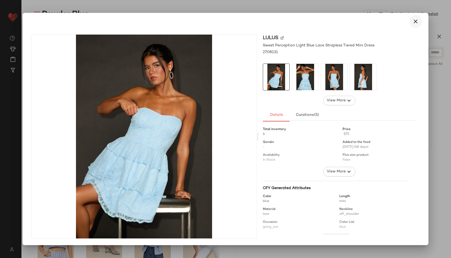
click at [417, 23] on icon "button" at bounding box center [415, 21] width 6 height 6
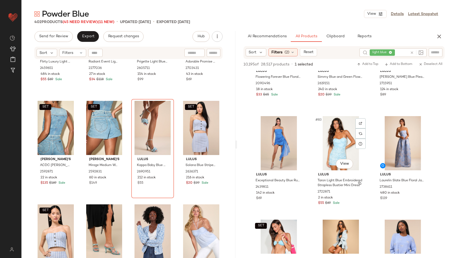
scroll to position [2756, 0]
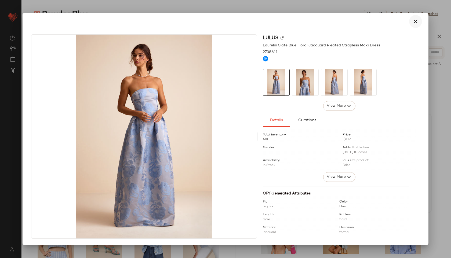
click at [417, 19] on icon "button" at bounding box center [415, 21] width 6 height 6
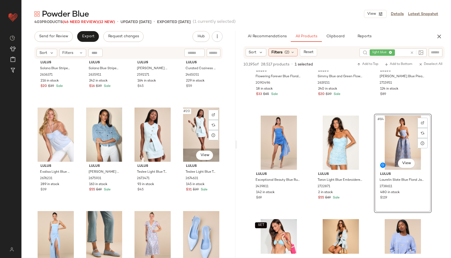
scroll to position [375, 0]
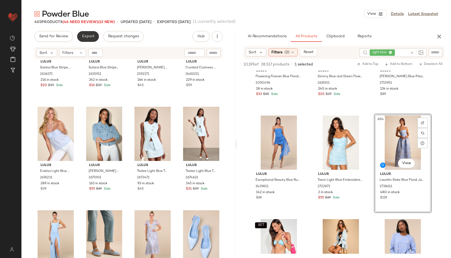
click at [82, 32] on button "Export" at bounding box center [88, 36] width 22 height 11
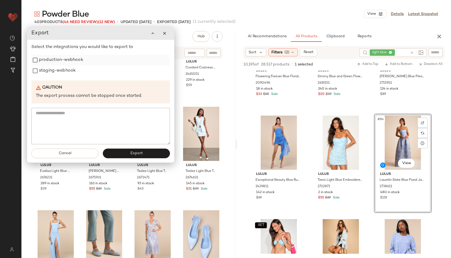
click at [70, 61] on label "production-webhook" at bounding box center [61, 60] width 44 height 11
click at [70, 70] on label "staging-webhook" at bounding box center [57, 71] width 37 height 11
click at [129, 150] on button "Export" at bounding box center [136, 154] width 67 height 10
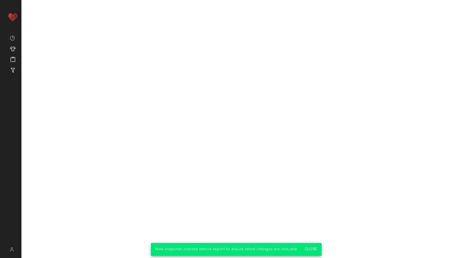
scroll to position [4103, 0]
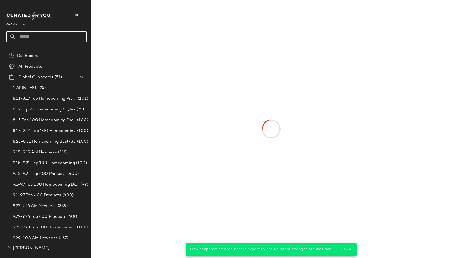
click at [30, 37] on input "text" at bounding box center [51, 36] width 71 height 11
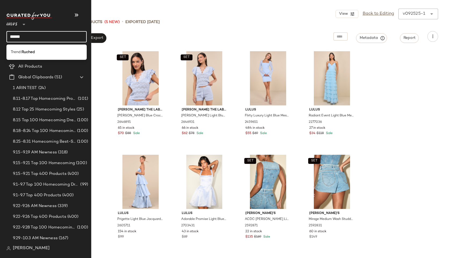
type input "******"
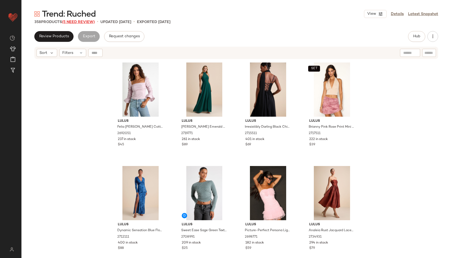
click at [81, 20] on span "(5 Need Review)" at bounding box center [78, 22] width 33 height 4
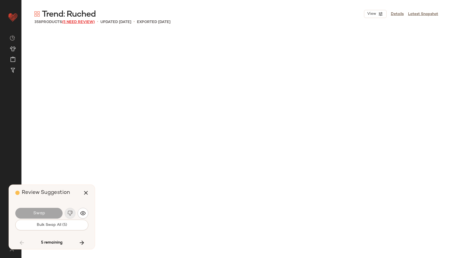
scroll to position [7671, 0]
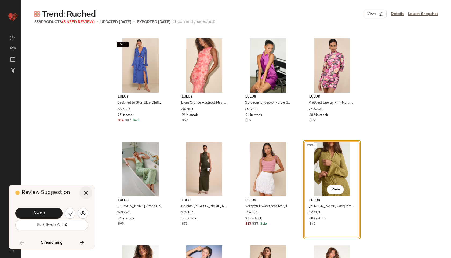
click at [86, 192] on icon "button" at bounding box center [86, 193] width 6 height 6
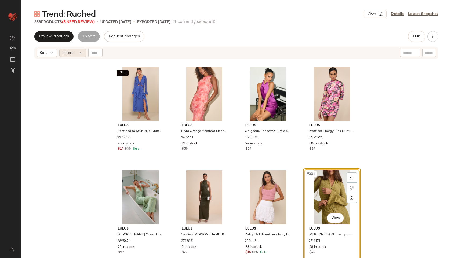
click at [72, 56] on div "Filters" at bounding box center [72, 53] width 27 height 8
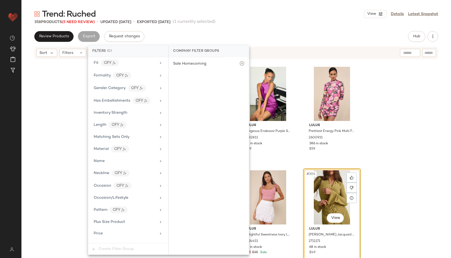
scroll to position [342, 0]
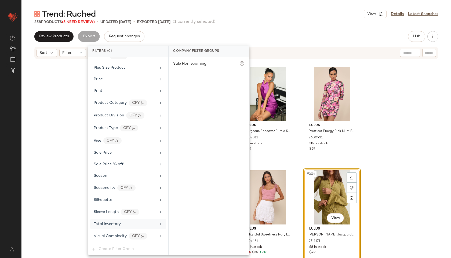
click at [120, 223] on span "Total Inventory" at bounding box center [107, 224] width 27 height 4
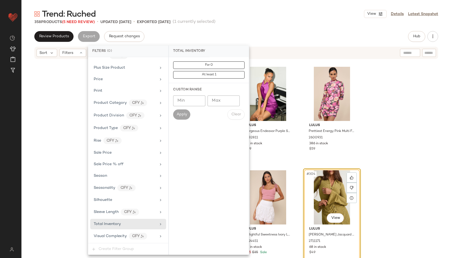
click at [220, 102] on input "Max" at bounding box center [224, 101] width 32 height 11
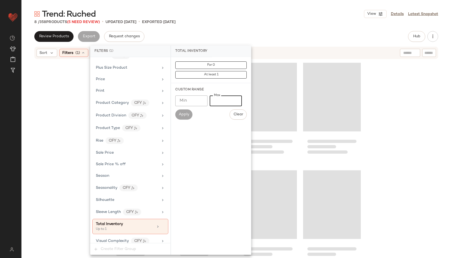
type input "*"
click at [303, 5] on main "Trend: Ruched View Details Latest Snapshot 8 / 358 Products (5 Need Review) • u…" at bounding box center [225, 129] width 451 height 258
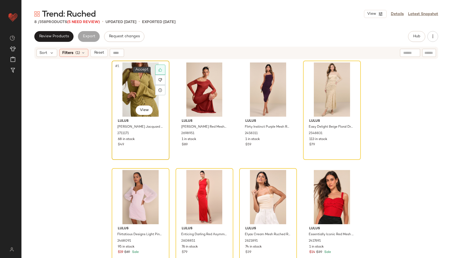
click at [160, 69] on icon at bounding box center [160, 70] width 4 height 4
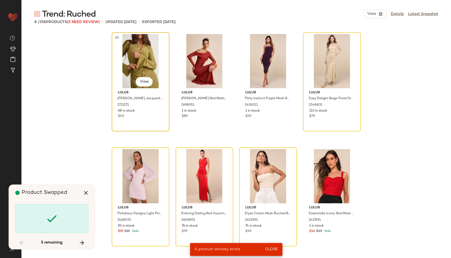
click at [137, 55] on div "#1 View" at bounding box center [141, 61] width 54 height 54
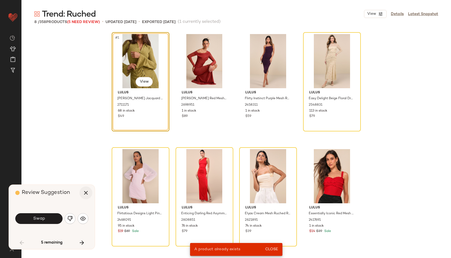
click at [86, 188] on button "button" at bounding box center [85, 193] width 13 height 13
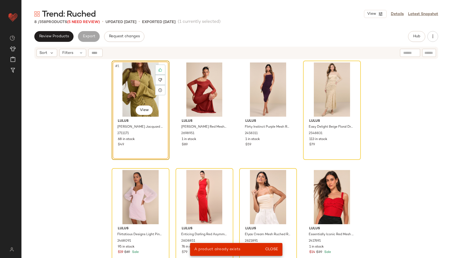
click at [133, 85] on div "#1 View" at bounding box center [141, 90] width 54 height 54
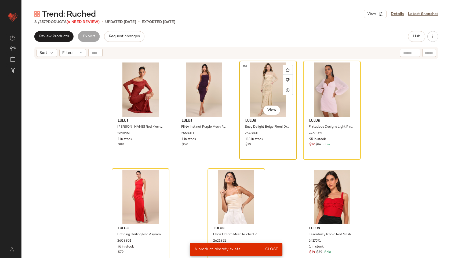
click at [272, 89] on div "#3 View" at bounding box center [268, 90] width 54 height 54
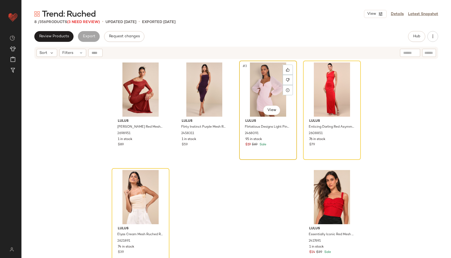
click at [266, 80] on div "#3 View" at bounding box center [268, 90] width 54 height 54
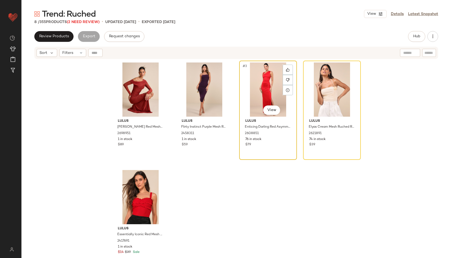
click at [264, 82] on div "#3 View" at bounding box center [268, 90] width 54 height 54
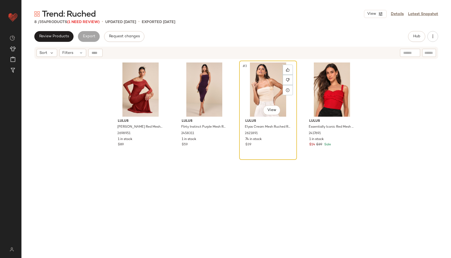
click at [262, 81] on div "#3 View" at bounding box center [268, 90] width 54 height 54
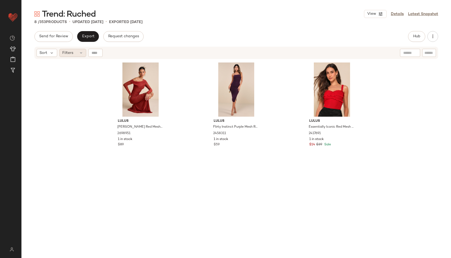
click at [84, 55] on div "Filters" at bounding box center [72, 53] width 27 height 8
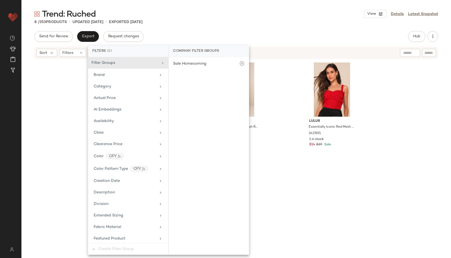
click at [201, 16] on div "Trend: Ruched View Details Latest Snapshot" at bounding box center [236, 14] width 430 height 11
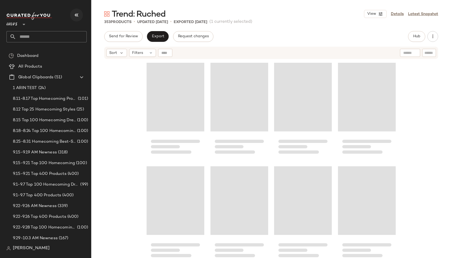
scroll to position [5701, 0]
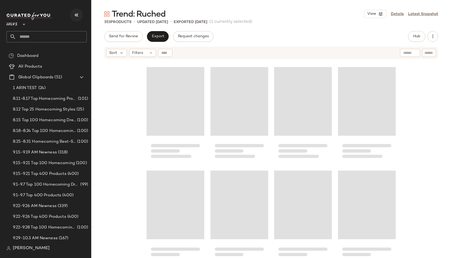
click at [77, 16] on icon "button" at bounding box center [76, 15] width 6 height 6
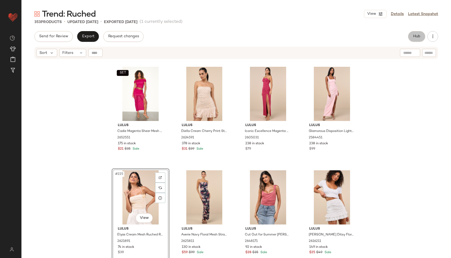
click at [418, 36] on span "Hub" at bounding box center [417, 36] width 8 height 4
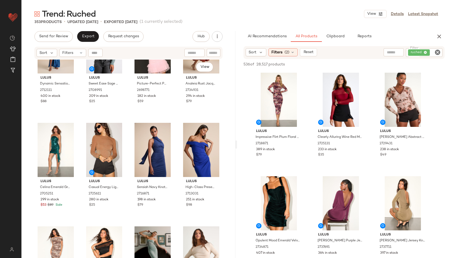
scroll to position [0, 0]
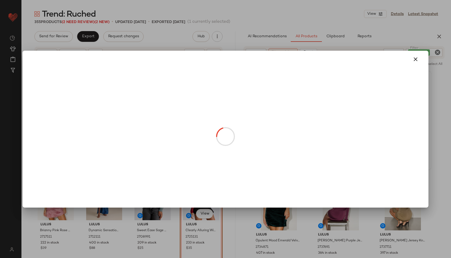
drag, startPoint x: 404, startPoint y: 114, endPoint x: 97, endPoint y: 102, distance: 306.4
click at [417, 63] on button "button" at bounding box center [415, 59] width 13 height 13
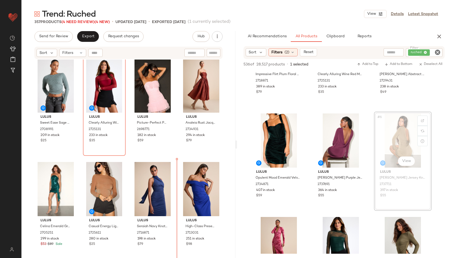
scroll to position [217, 0]
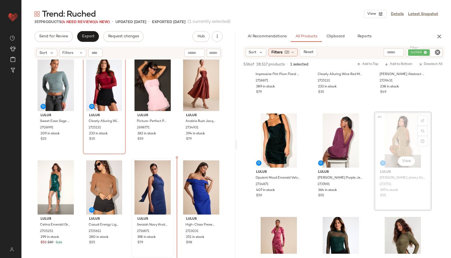
drag, startPoint x: 407, startPoint y: 144, endPoint x: 159, endPoint y: 198, distance: 253.9
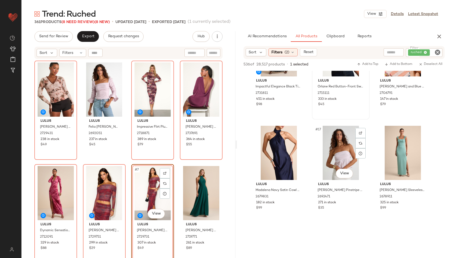
scroll to position [467, 0]
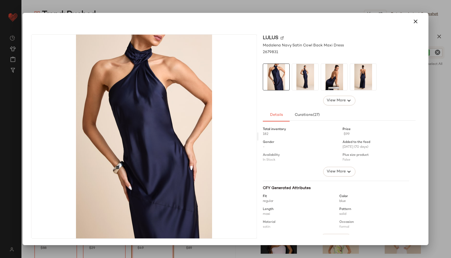
click at [307, 74] on img at bounding box center [305, 77] width 26 height 26
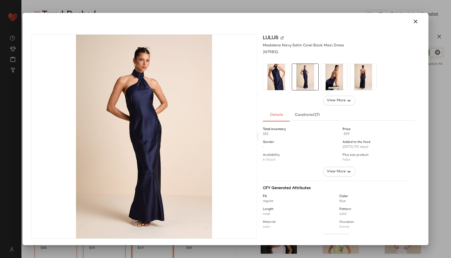
click at [324, 77] on img at bounding box center [334, 77] width 26 height 26
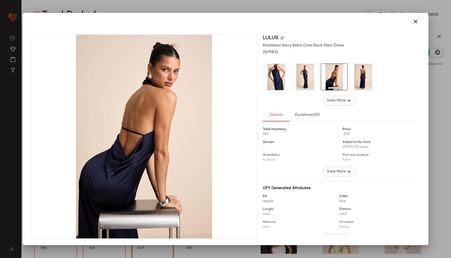
click at [357, 81] on img at bounding box center [363, 77] width 26 height 26
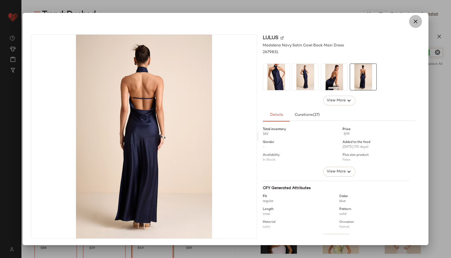
click at [420, 19] on button "button" at bounding box center [415, 21] width 13 height 13
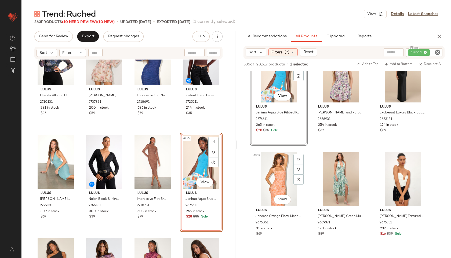
scroll to position [855, 0]
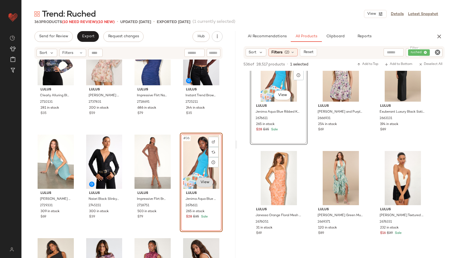
click at [203, 184] on body "Lulus ** Dashboard All Products Global Clipboards (51) Curations (815) Jordan C…" at bounding box center [225, 129] width 451 height 258
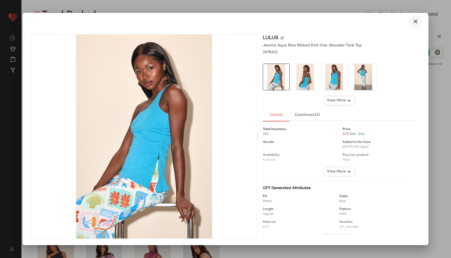
click at [417, 16] on button "button" at bounding box center [415, 21] width 13 height 13
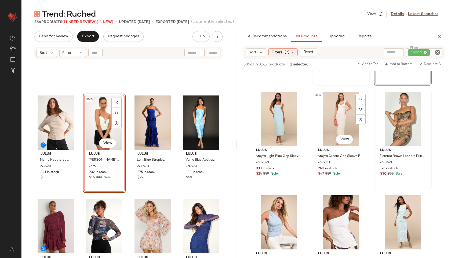
scroll to position [1023, 0]
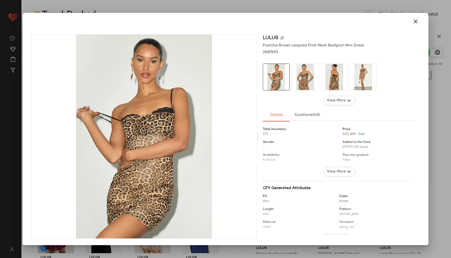
click at [304, 72] on img at bounding box center [305, 77] width 26 height 26
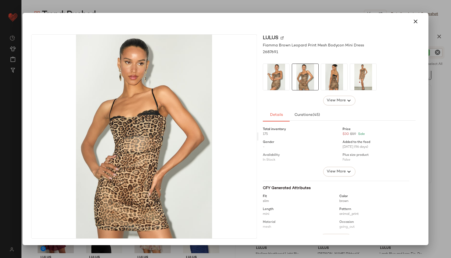
click at [326, 78] on img at bounding box center [334, 77] width 26 height 26
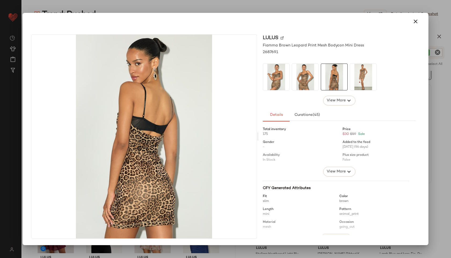
click at [362, 75] on img at bounding box center [363, 77] width 26 height 26
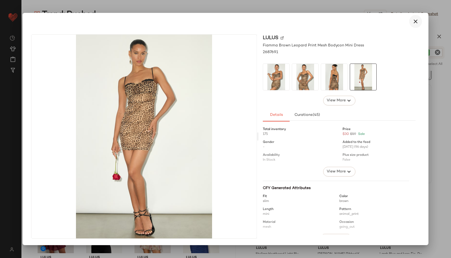
click at [416, 23] on icon "button" at bounding box center [415, 21] width 6 height 6
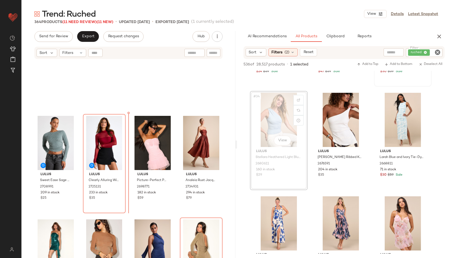
scroll to position [259, 0]
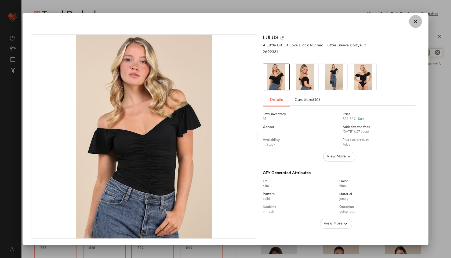
click at [415, 23] on icon "button" at bounding box center [415, 21] width 6 height 6
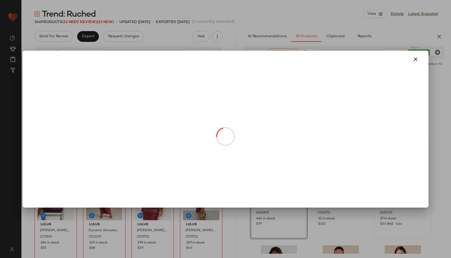
drag, startPoint x: 398, startPoint y: 184, endPoint x: 202, endPoint y: 149, distance: 199.1
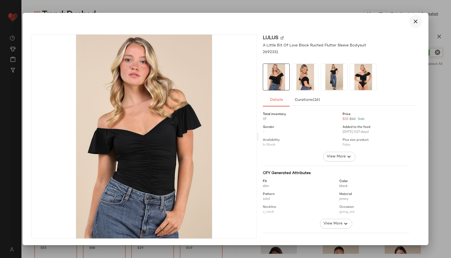
click at [416, 21] on icon "button" at bounding box center [415, 21] width 6 height 6
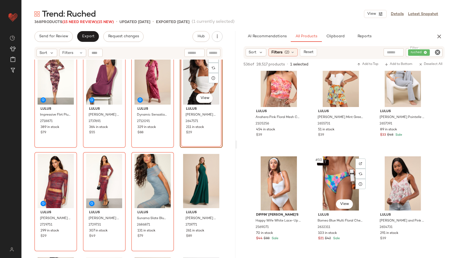
scroll to position [1718, 0]
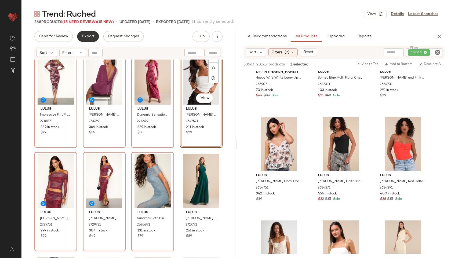
click at [86, 34] on span "Export" at bounding box center [88, 36] width 13 height 4
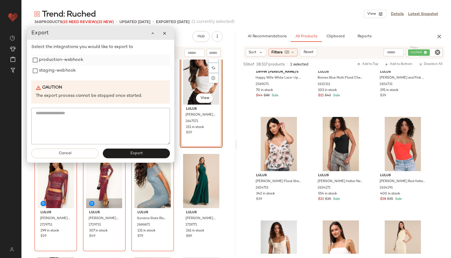
click at [65, 60] on label "production-webhook" at bounding box center [61, 60] width 44 height 11
click at [62, 68] on label "staging-webhook" at bounding box center [57, 71] width 37 height 11
click at [128, 155] on button "Export" at bounding box center [136, 154] width 67 height 10
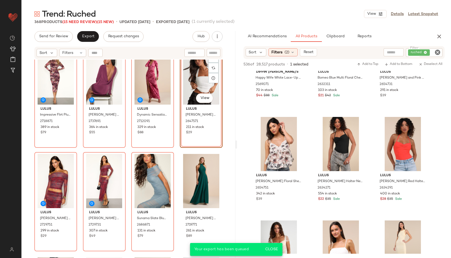
scroll to position [2547, 0]
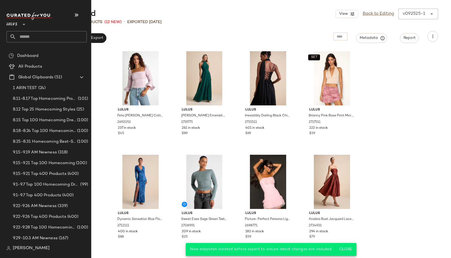
click at [24, 37] on input "text" at bounding box center [51, 36] width 71 height 11
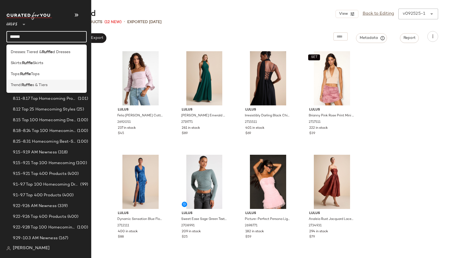
type input "******"
click at [14, 86] on span "Trend:" at bounding box center [16, 85] width 11 height 6
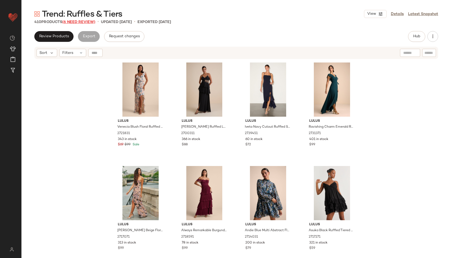
click at [81, 23] on span "(6 Need Review)" at bounding box center [78, 22] width 33 height 4
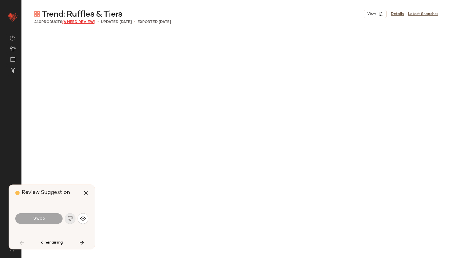
scroll to position [419, 0]
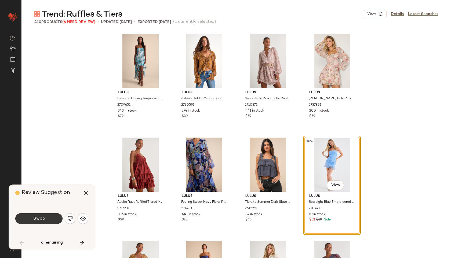
click at [48, 220] on button "Swap" at bounding box center [38, 218] width 47 height 11
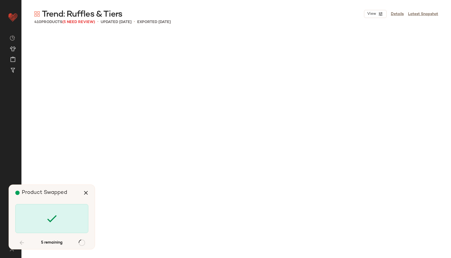
scroll to position [8604, 0]
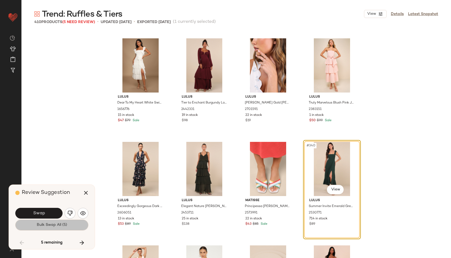
click at [50, 227] on span "Bulk Swap All (5)" at bounding box center [52, 225] width 31 height 4
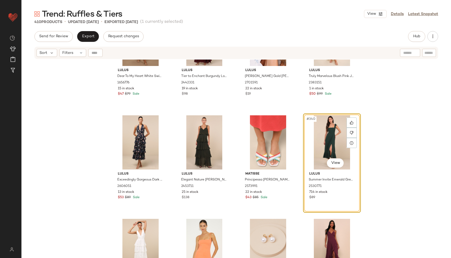
scroll to position [8662, 0]
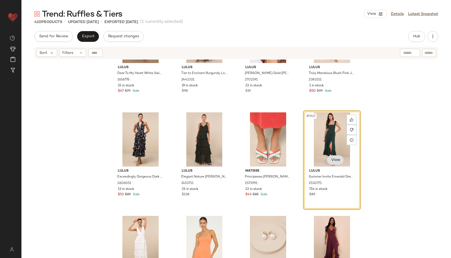
click at [338, 160] on body "Lulus ** Dashboard All Products Global Clipboards (51) Curations (815) Jordan C…" at bounding box center [225, 129] width 451 height 258
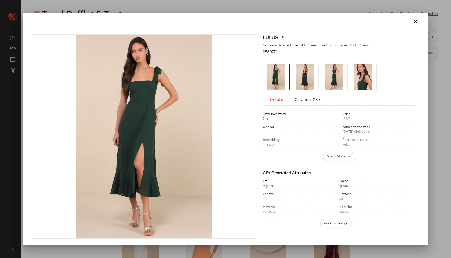
click at [332, 90] on img at bounding box center [334, 77] width 26 height 26
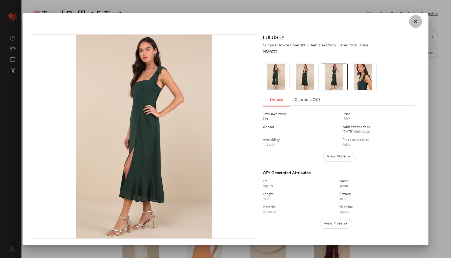
click at [415, 21] on icon "button" at bounding box center [415, 21] width 6 height 6
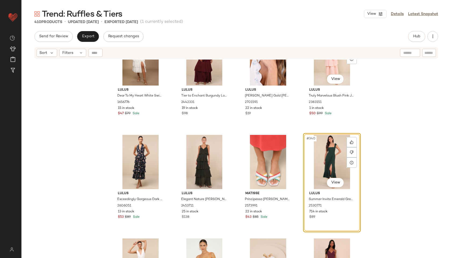
scroll to position [8592, 0]
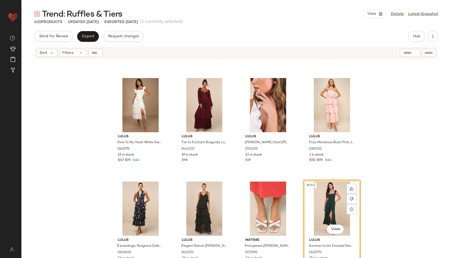
click at [327, 198] on div "#340 View" at bounding box center [332, 209] width 54 height 54
click at [349, 197] on div at bounding box center [352, 199] width 10 height 10
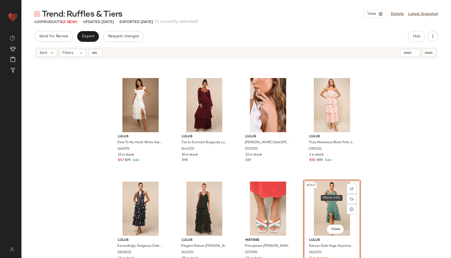
scroll to position [8604, 0]
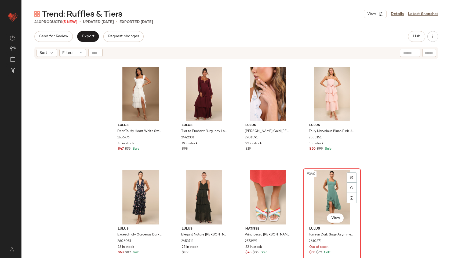
click at [330, 200] on div "#340 View" at bounding box center [332, 198] width 54 height 54
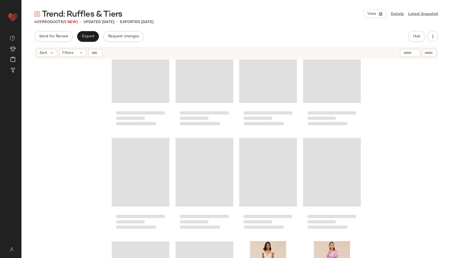
scroll to position [7054, 0]
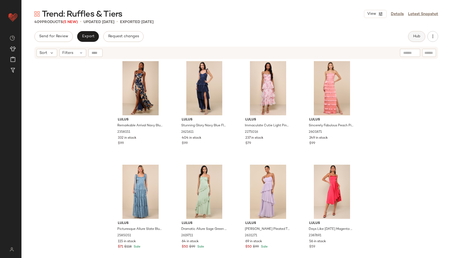
click at [423, 37] on button "Hub" at bounding box center [416, 36] width 17 height 11
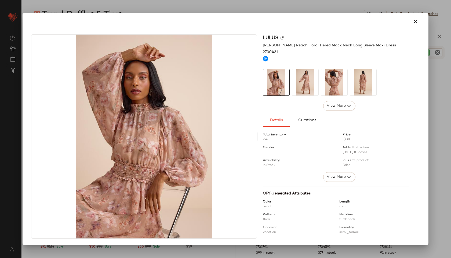
click at [308, 87] on img at bounding box center [305, 82] width 26 height 26
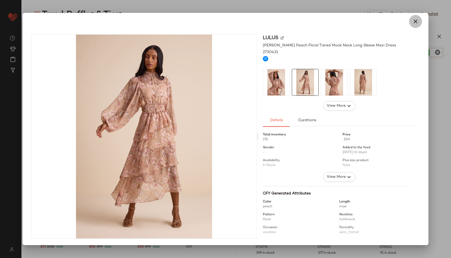
click at [415, 22] on icon "button" at bounding box center [415, 21] width 6 height 6
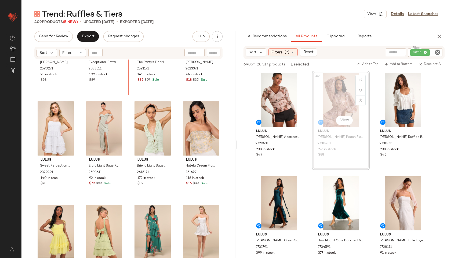
scroll to position [6760, 0]
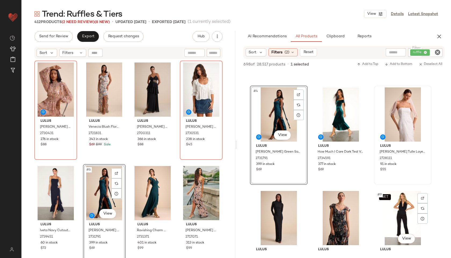
scroll to position [82, 0]
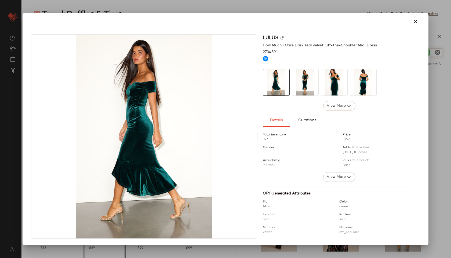
click at [301, 83] on img at bounding box center [305, 82] width 26 height 26
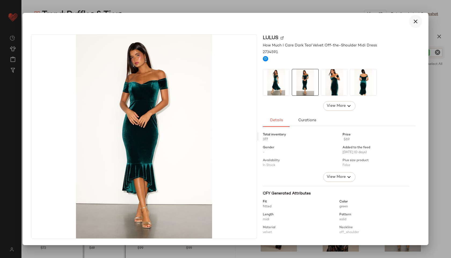
click at [418, 24] on icon "button" at bounding box center [415, 21] width 6 height 6
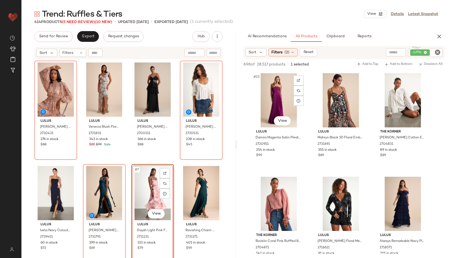
scroll to position [832, 0]
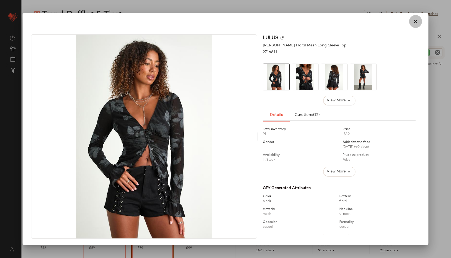
click at [416, 21] on icon "button" at bounding box center [415, 21] width 6 height 6
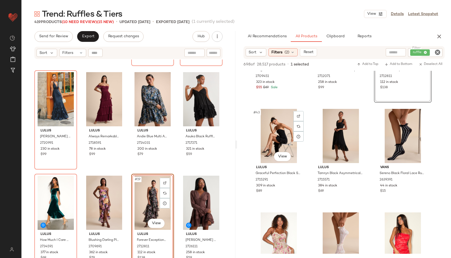
scroll to position [1416, 0]
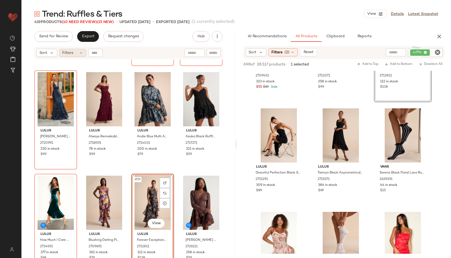
click at [80, 51] on icon at bounding box center [81, 53] width 4 height 4
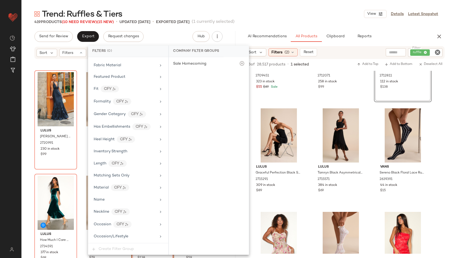
scroll to position [355, 0]
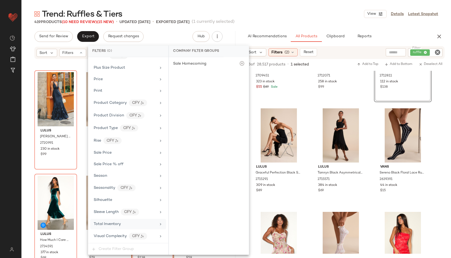
click at [107, 226] on span "Total Inventory" at bounding box center [107, 224] width 27 height 4
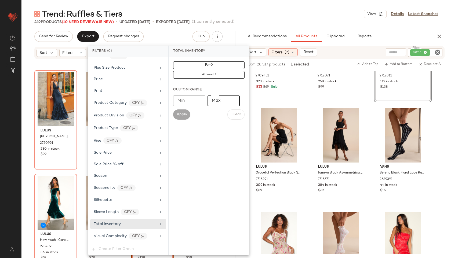
click at [220, 104] on input "Max" at bounding box center [224, 101] width 32 height 11
type input "**"
click at [180, 116] on span "Apply" at bounding box center [181, 115] width 11 height 4
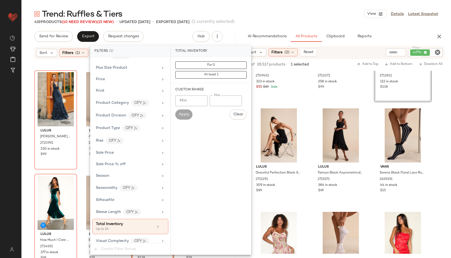
click at [268, 11] on div "Trend: Ruffles & Tiers View Details Latest Snapshot" at bounding box center [236, 14] width 430 height 11
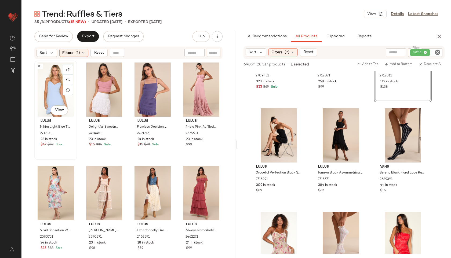
click at [42, 85] on div "#1 View" at bounding box center [55, 90] width 39 height 54
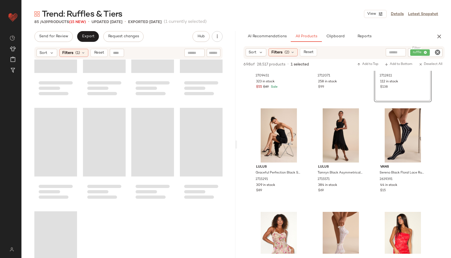
scroll to position [2069, 0]
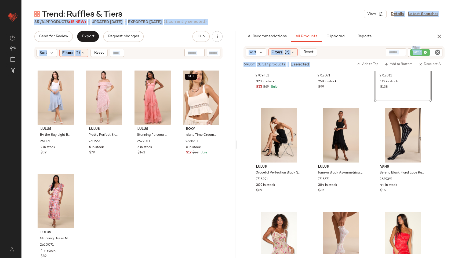
click at [47, 196] on span "Review Suggestion" at bounding box center [46, 197] width 48 height 6
click at [55, 193] on div "Review Suggestion" at bounding box center [53, 197] width 77 height 16
click at [93, 189] on div "Lulus Com-pleat-ly Charming Ivory Organza Tiered Strapless Midi Dress 2323251 7…" at bounding box center [128, 166] width 214 height 212
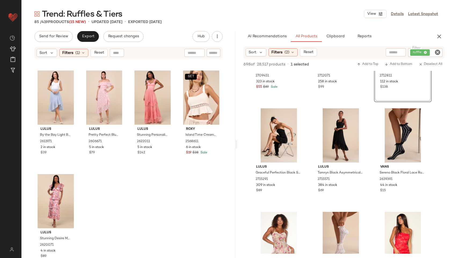
click at [60, 189] on div "Review Suggestion" at bounding box center [53, 197] width 77 height 16
click at [98, 55] on span "Reset" at bounding box center [99, 53] width 10 height 4
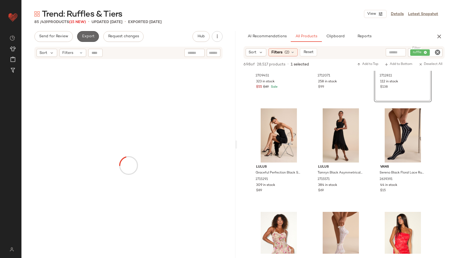
click at [89, 36] on span "Export" at bounding box center [88, 36] width 13 height 4
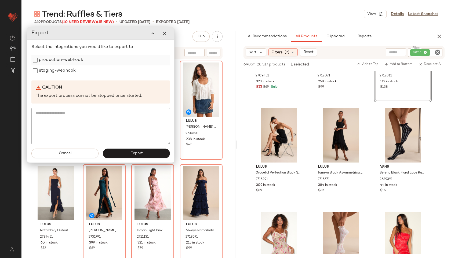
click at [64, 59] on label "production-webhook" at bounding box center [61, 60] width 44 height 11
click at [61, 71] on label "staging-webhook" at bounding box center [57, 71] width 37 height 11
click at [123, 150] on button "Export" at bounding box center [136, 154] width 67 height 10
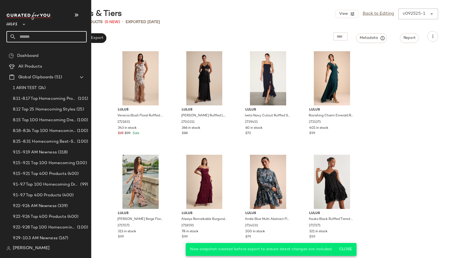
click at [32, 35] on input "text" at bounding box center [51, 36] width 71 height 11
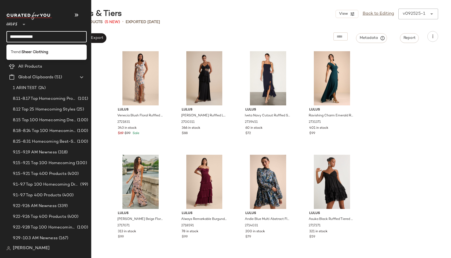
click at [44, 58] on div "Trend: Sheer Clothing" at bounding box center [46, 52] width 80 height 15
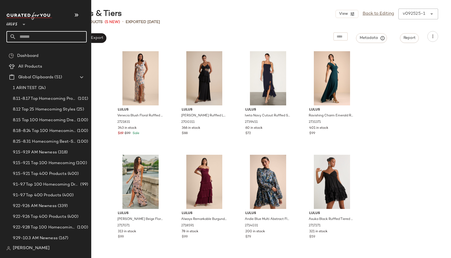
click at [30, 37] on input "text" at bounding box center [51, 36] width 71 height 11
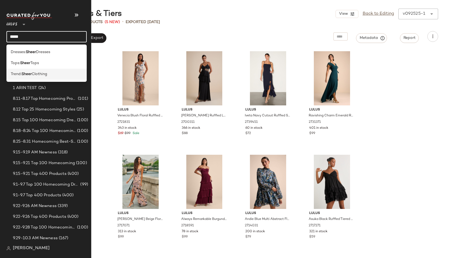
type input "*****"
click at [21, 73] on span "Trend:" at bounding box center [16, 74] width 11 height 6
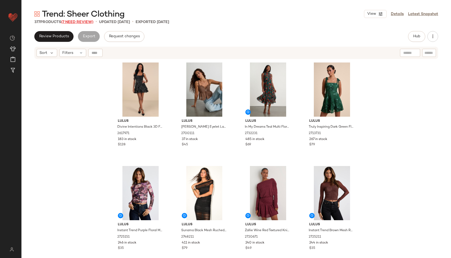
click at [87, 22] on span "(7 Need Review)" at bounding box center [77, 22] width 32 height 4
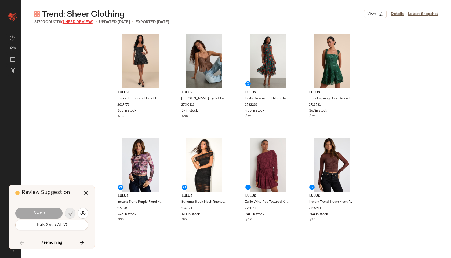
scroll to position [7774, 0]
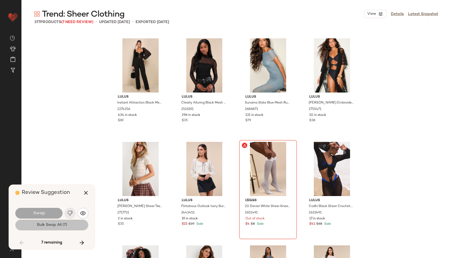
click at [55, 229] on button "Bulk Swap All (7)" at bounding box center [51, 225] width 73 height 11
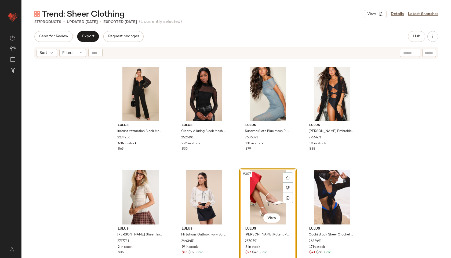
click at [270, 200] on div "#307 View" at bounding box center [268, 198] width 54 height 54
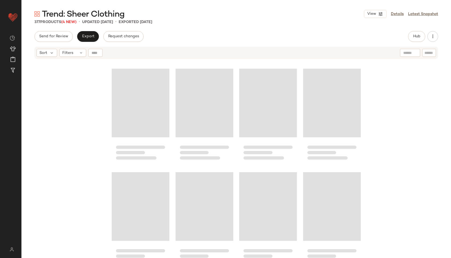
scroll to position [5284, 0]
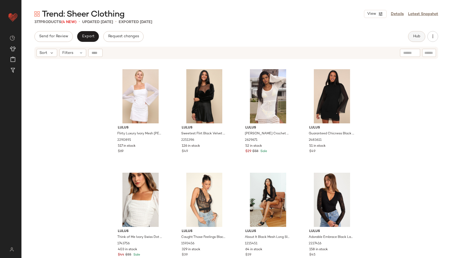
click at [411, 34] on button "Hub" at bounding box center [416, 36] width 17 height 11
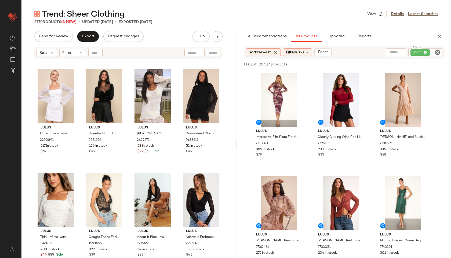
click at [193, 31] on button "Hub" at bounding box center [201, 36] width 17 height 11
